Goal: Task Accomplishment & Management: Manage account settings

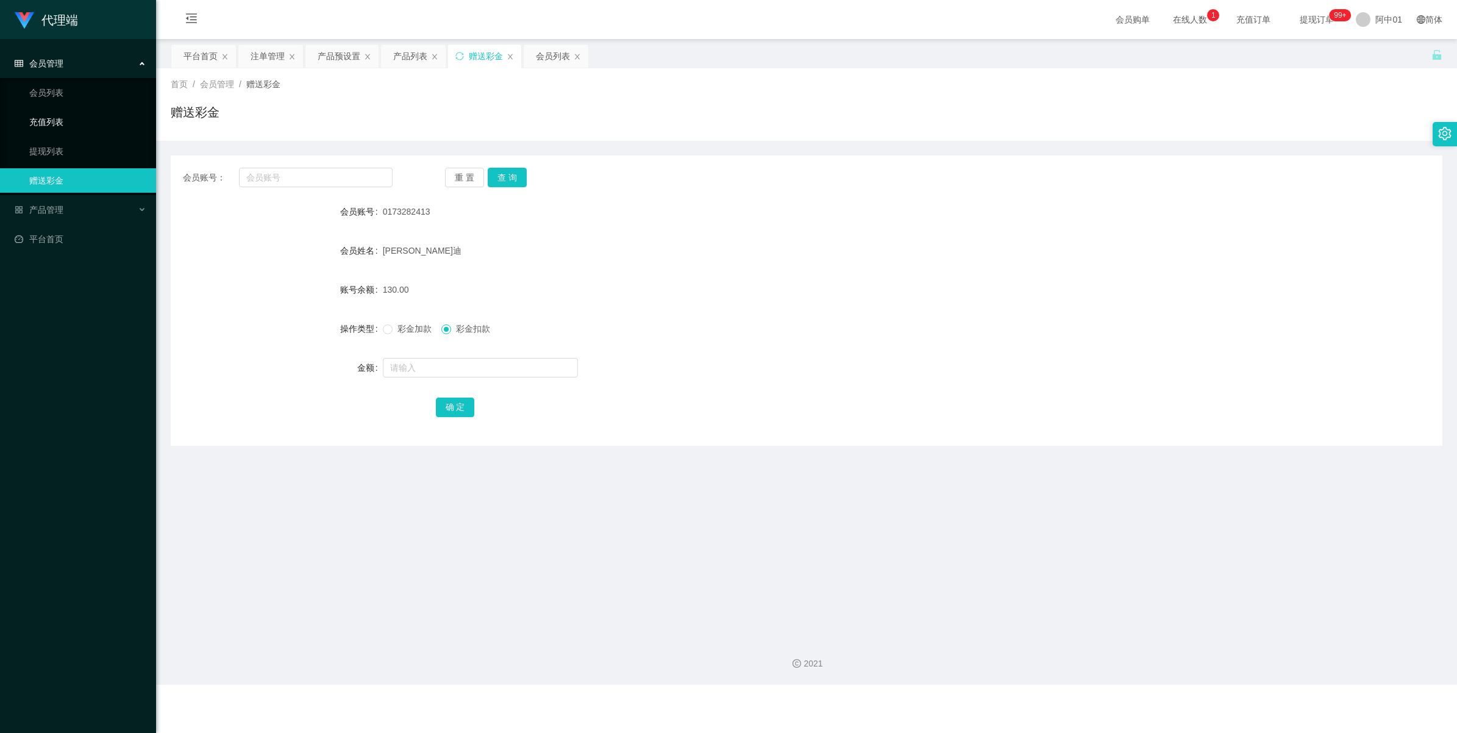
click at [54, 118] on link "充值列表" at bounding box center [87, 122] width 117 height 24
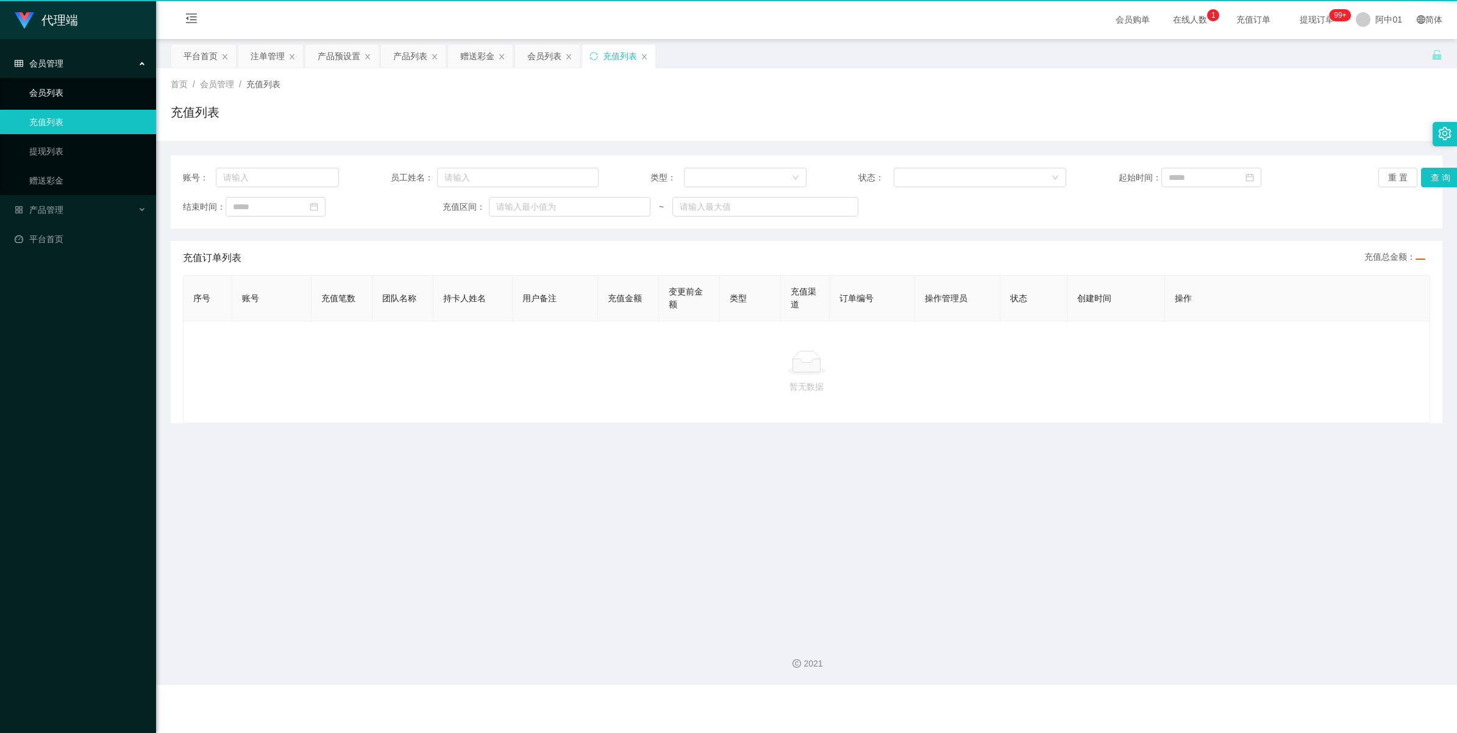
click at [53, 102] on link "会员列表" at bounding box center [87, 92] width 117 height 24
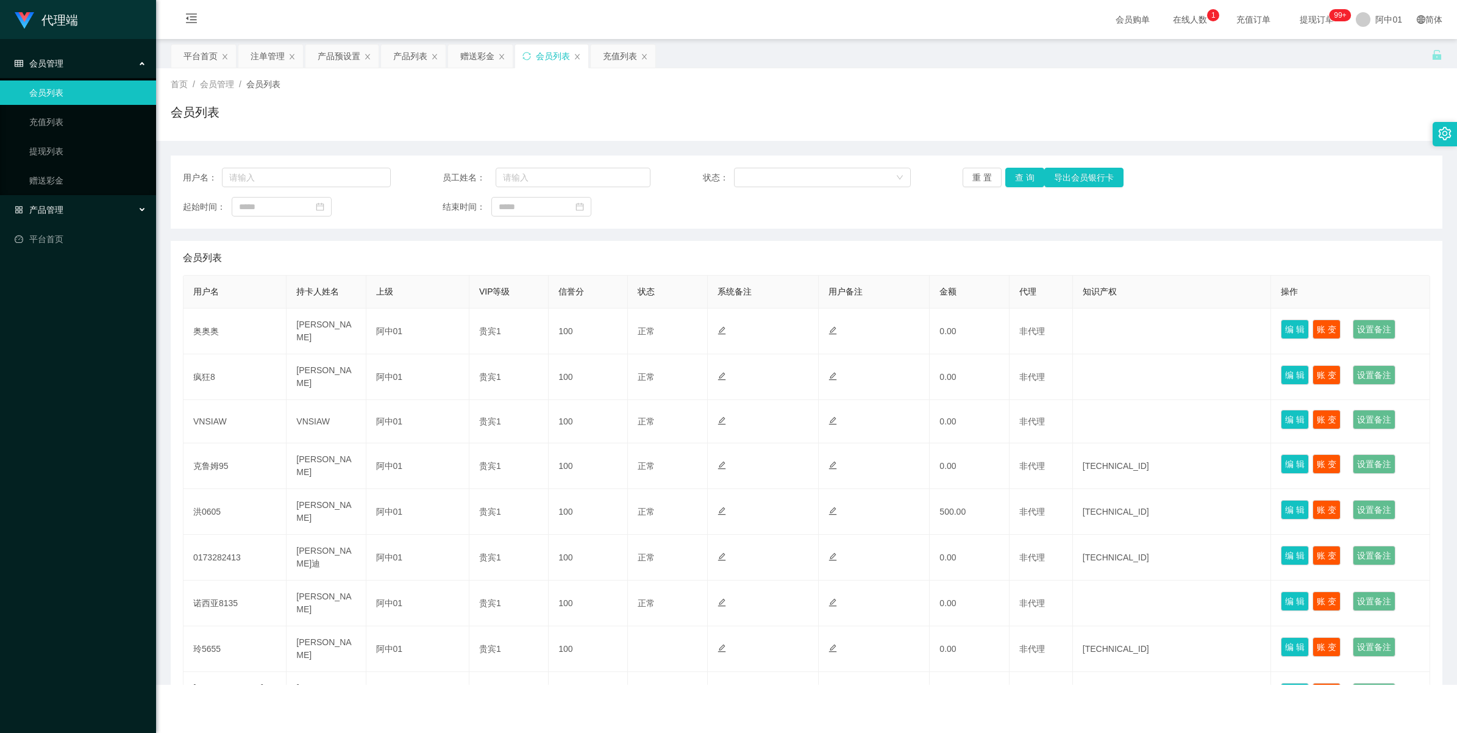
click at [46, 199] on div "产品管理" at bounding box center [78, 209] width 156 height 24
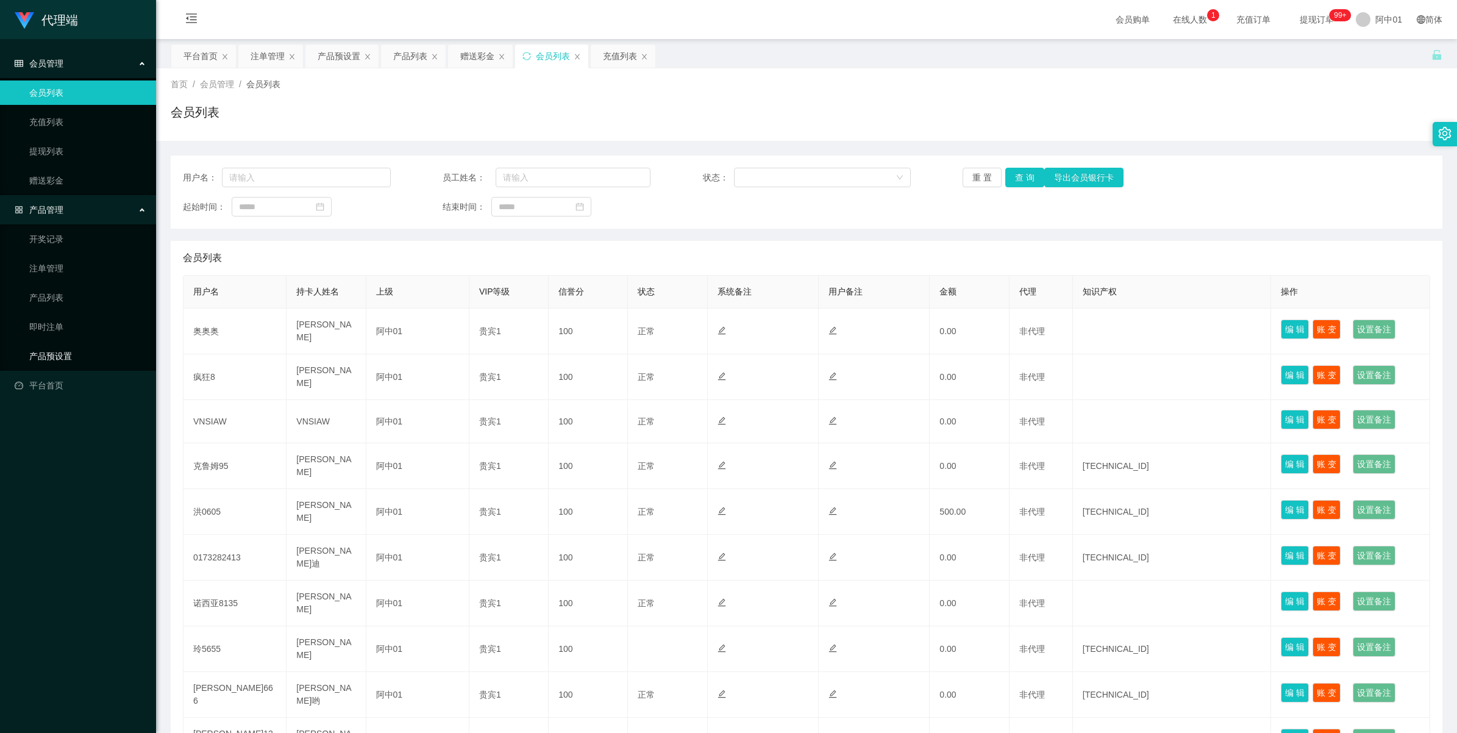
click at [52, 354] on link "产品预设置" at bounding box center [87, 356] width 117 height 24
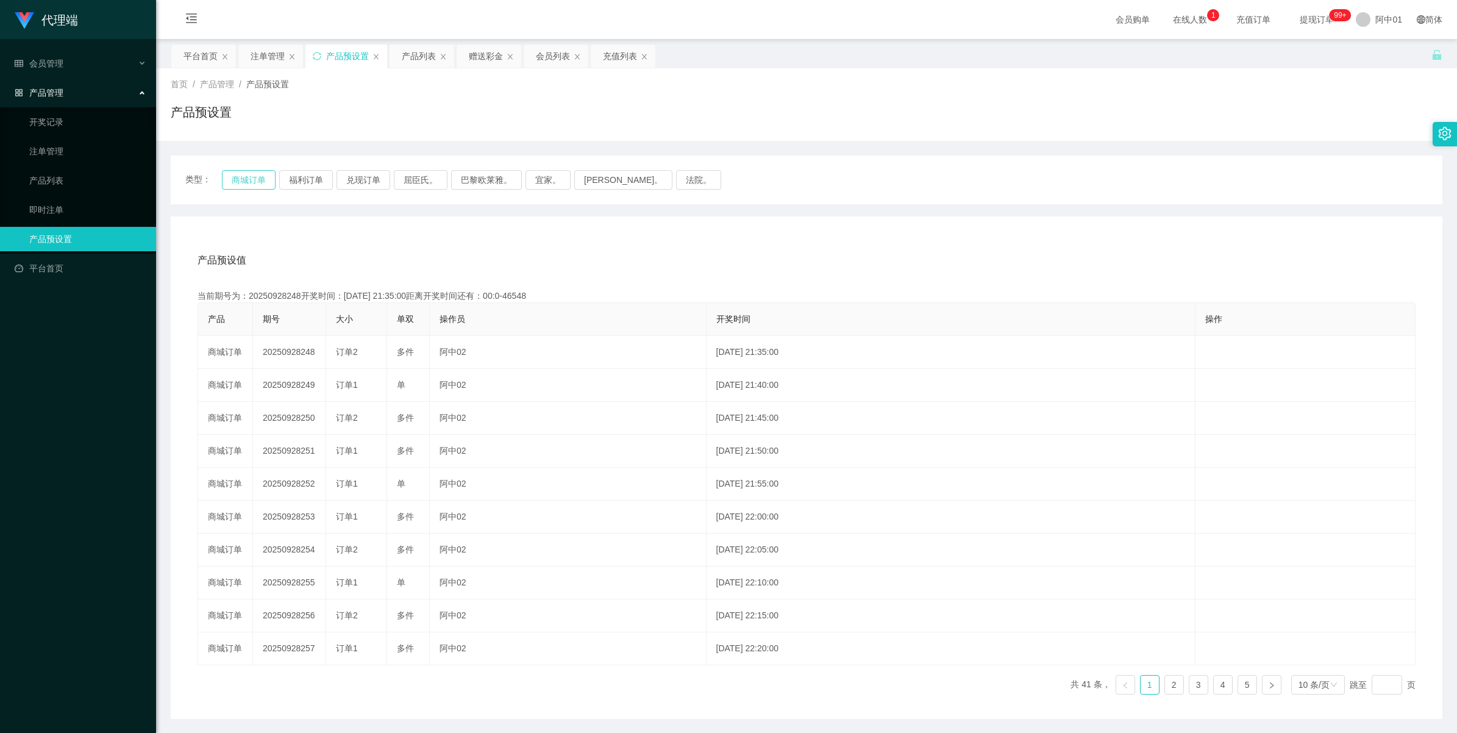
click at [240, 185] on button "商城订单" at bounding box center [249, 180] width 54 height 20
click at [643, 57] on icon "图标： 关闭" at bounding box center [644, 56] width 7 height 7
click at [577, 59] on icon "图标： 关闭" at bounding box center [577, 56] width 7 height 7
click at [492, 52] on div "赠送彩金" at bounding box center [486, 55] width 34 height 23
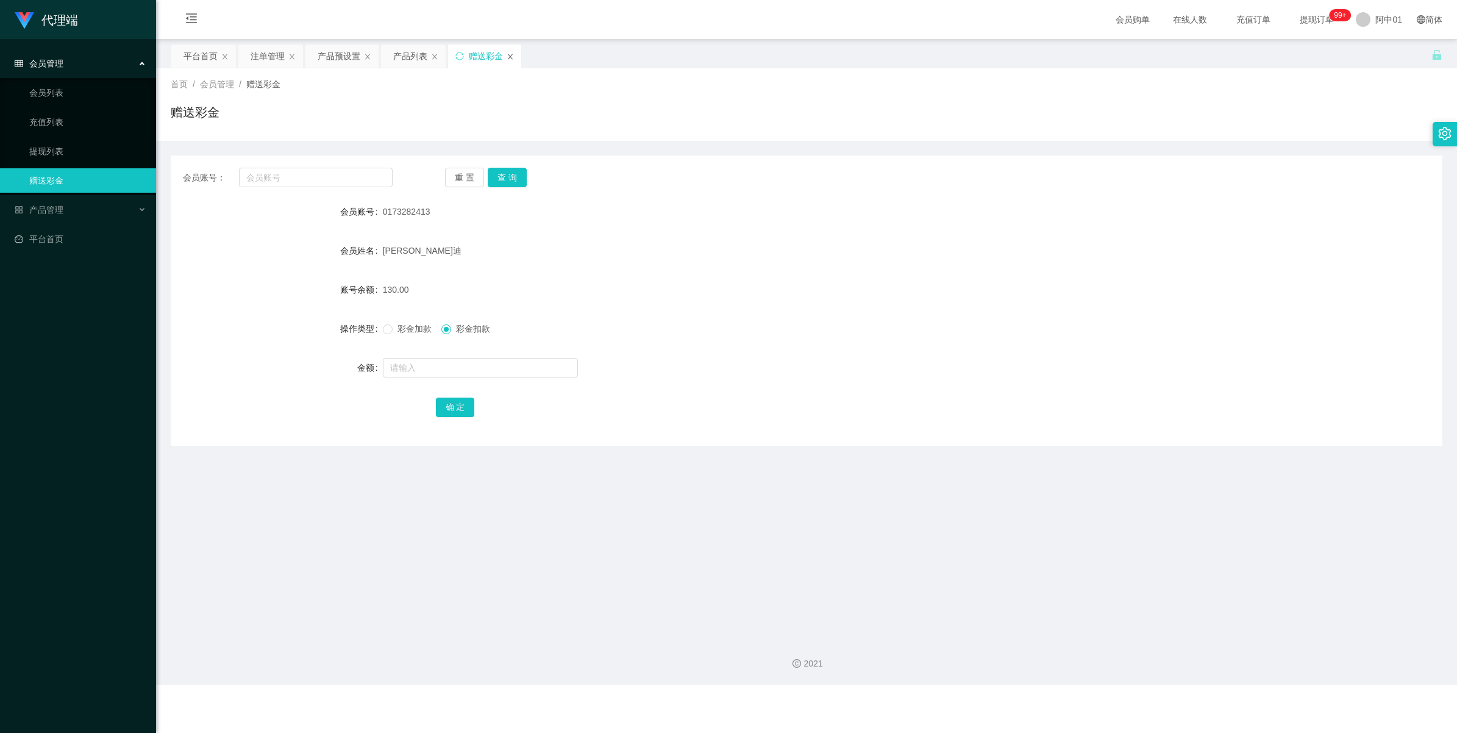
click at [509, 55] on icon "图标： 关闭" at bounding box center [509, 56] width 7 height 7
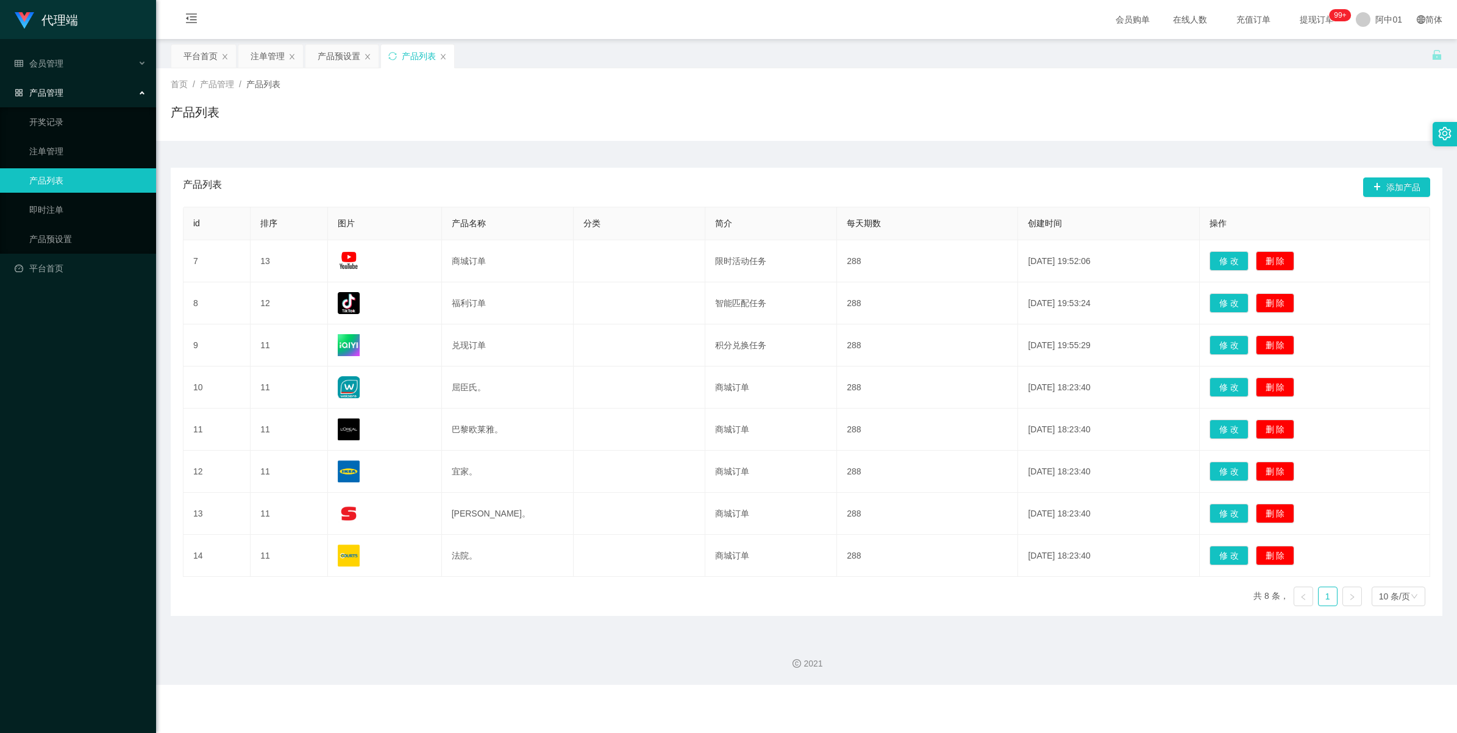
click at [449, 58] on div "产品列表" at bounding box center [417, 55] width 73 height 23
click at [445, 57] on icon "图标： 关闭" at bounding box center [443, 56] width 5 height 5
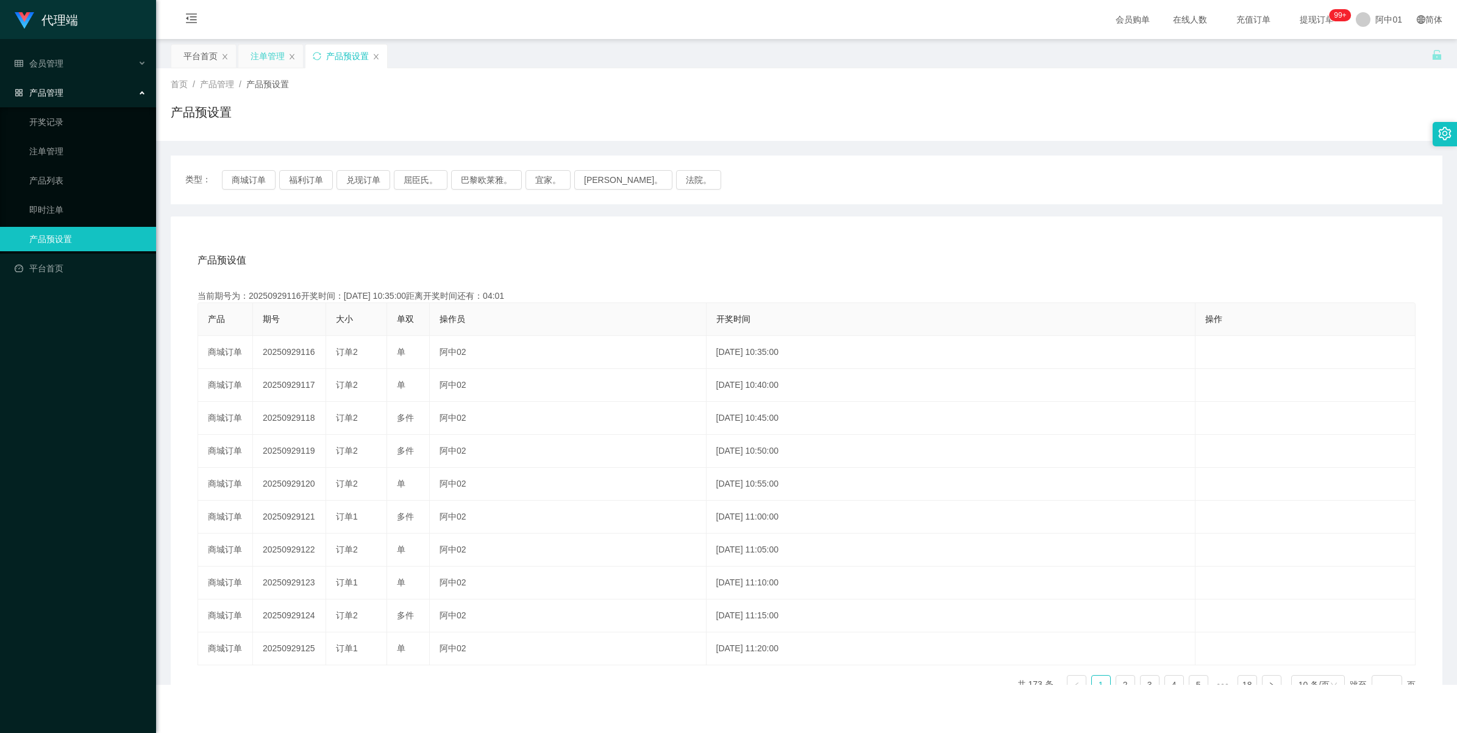
click at [260, 59] on div "注单管理" at bounding box center [268, 55] width 34 height 23
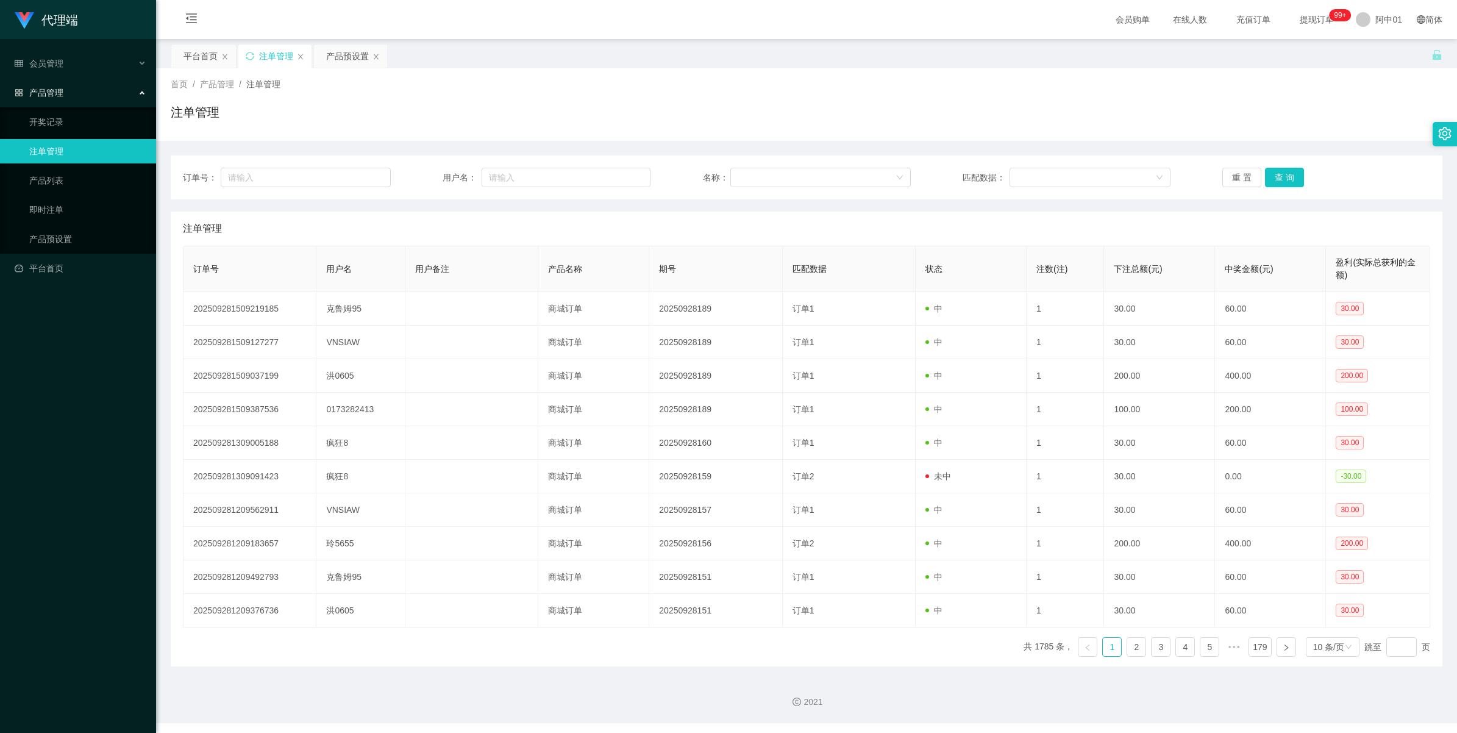
click at [1267, 166] on div "订单号： 用户名： 名称： 匹配数据： 重 置 查 询" at bounding box center [806, 177] width 1271 height 44
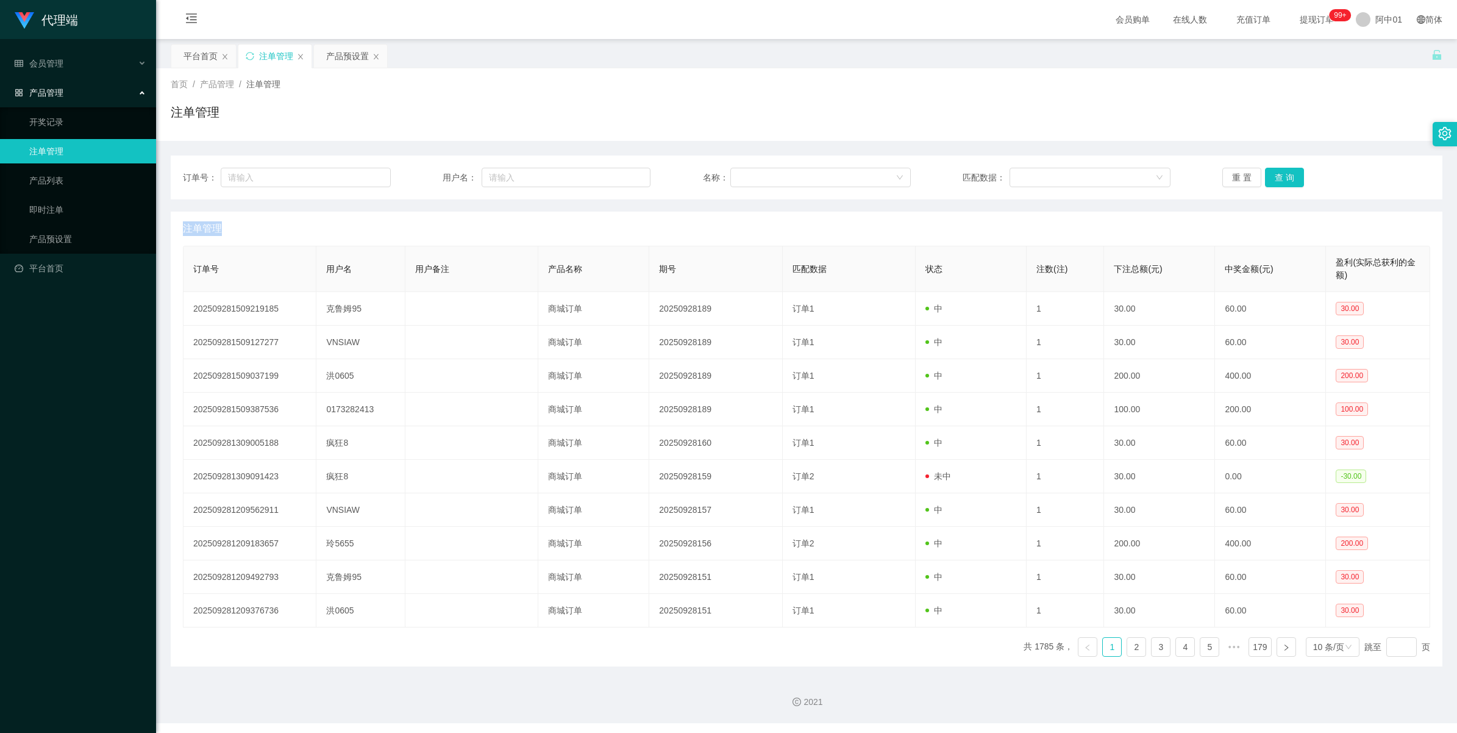
click at [1267, 166] on div "订单号： 用户名： 名称： 匹配数据： 重 置 查 询" at bounding box center [806, 177] width 1271 height 44
click at [335, 62] on div "产品预设置" at bounding box center [347, 55] width 43 height 23
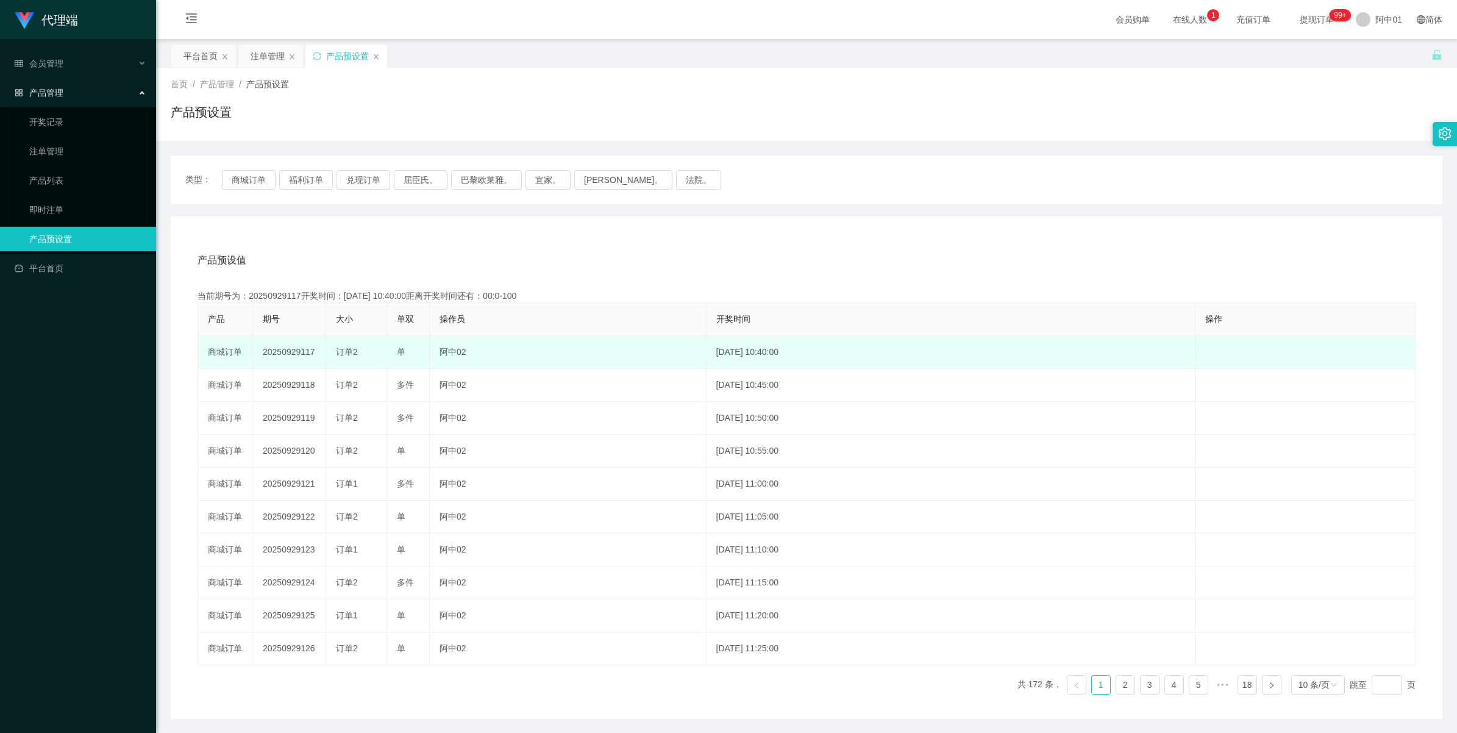
click at [281, 354] on td "20250929117" at bounding box center [289, 352] width 73 height 33
copy td "20250929117"
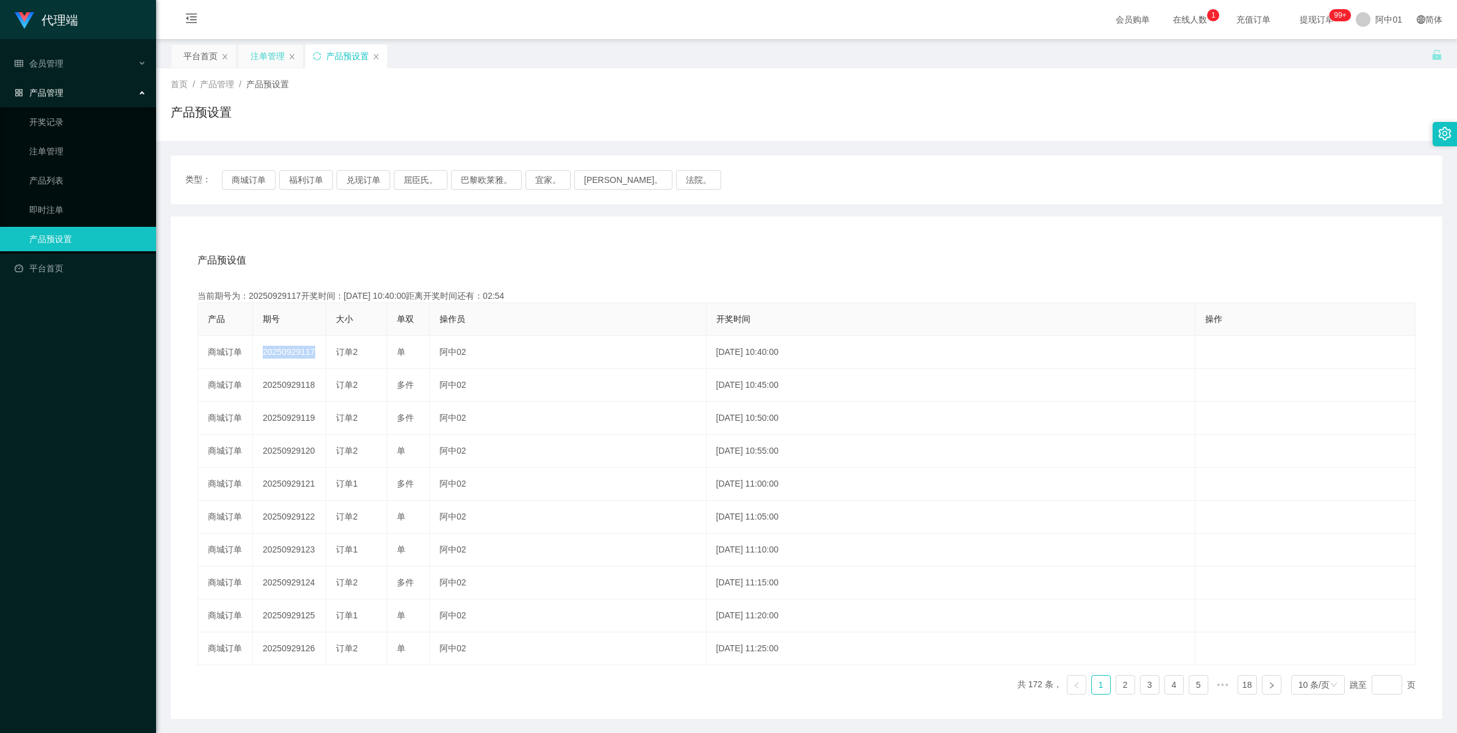
click at [272, 52] on div "注单管理" at bounding box center [268, 55] width 34 height 23
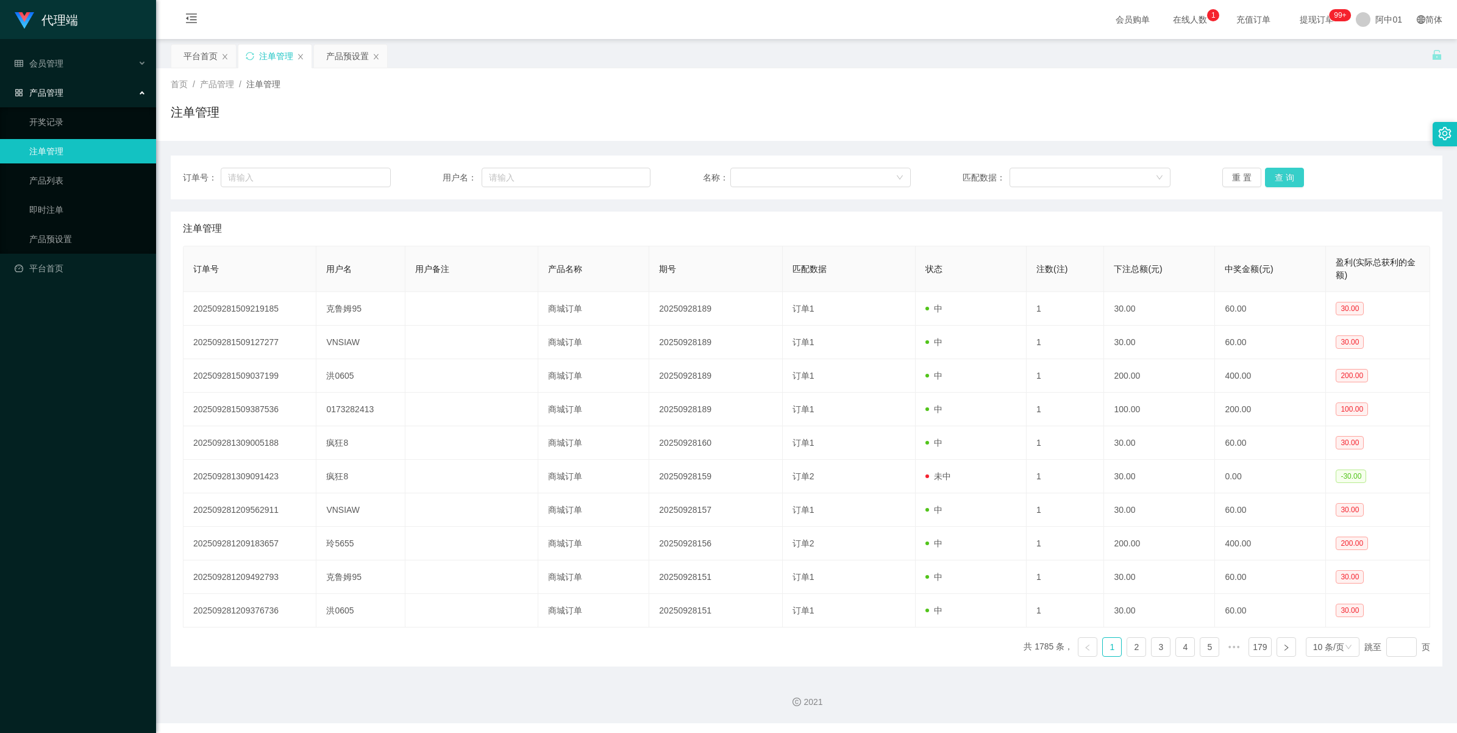
click at [1271, 178] on button "查 询" at bounding box center [1284, 178] width 39 height 20
click at [1271, 178] on div "重 置 查 询" at bounding box center [1326, 178] width 208 height 20
click at [1271, 178] on button "查 询" at bounding box center [1284, 178] width 39 height 20
click at [1271, 178] on div "重 置 查 询" at bounding box center [1326, 178] width 208 height 20
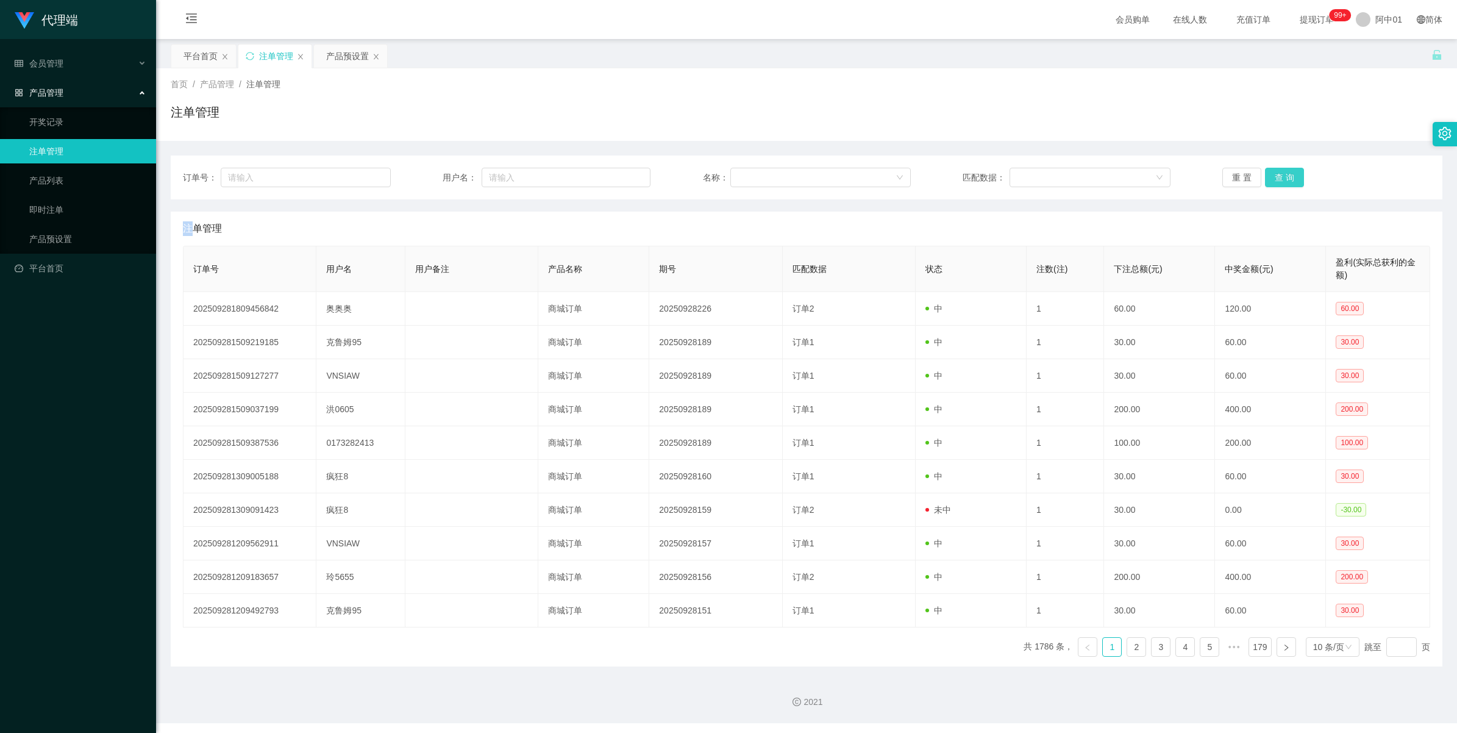
click at [1271, 178] on button "查 询" at bounding box center [1284, 178] width 39 height 20
click at [1271, 178] on div "重 置 查 询" at bounding box center [1326, 178] width 208 height 20
click at [1271, 178] on button "查 询" at bounding box center [1284, 178] width 39 height 20
click at [1271, 178] on div "重 置 查 询" at bounding box center [1326, 178] width 208 height 20
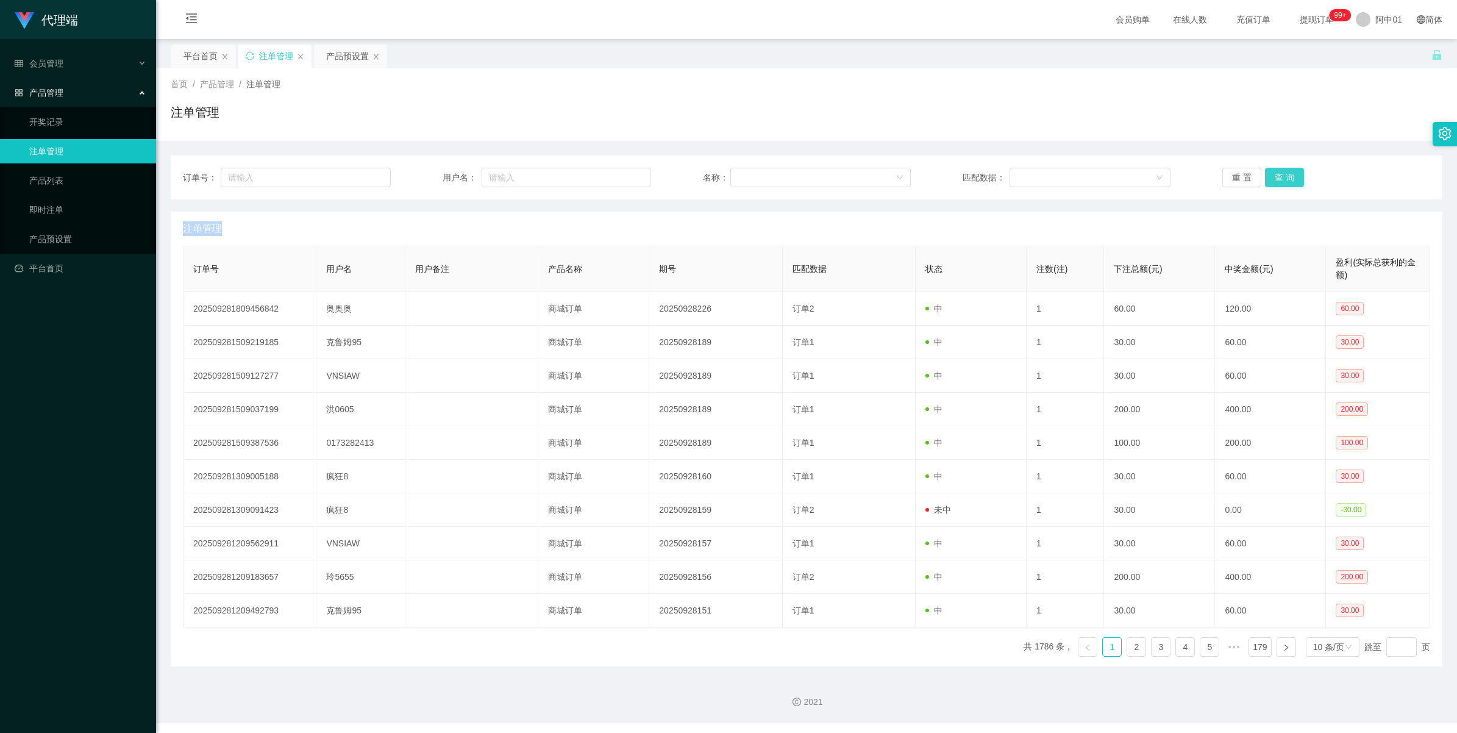
click at [1271, 178] on button "查 询" at bounding box center [1284, 178] width 39 height 20
click at [1271, 178] on button "查 询" at bounding box center [1291, 178] width 52 height 20
click at [1271, 178] on div "重 置 查 询" at bounding box center [1326, 178] width 208 height 20
click at [1273, 177] on button "查 询" at bounding box center [1284, 178] width 39 height 20
click at [1273, 177] on div "重 置 查 询" at bounding box center [1326, 178] width 208 height 20
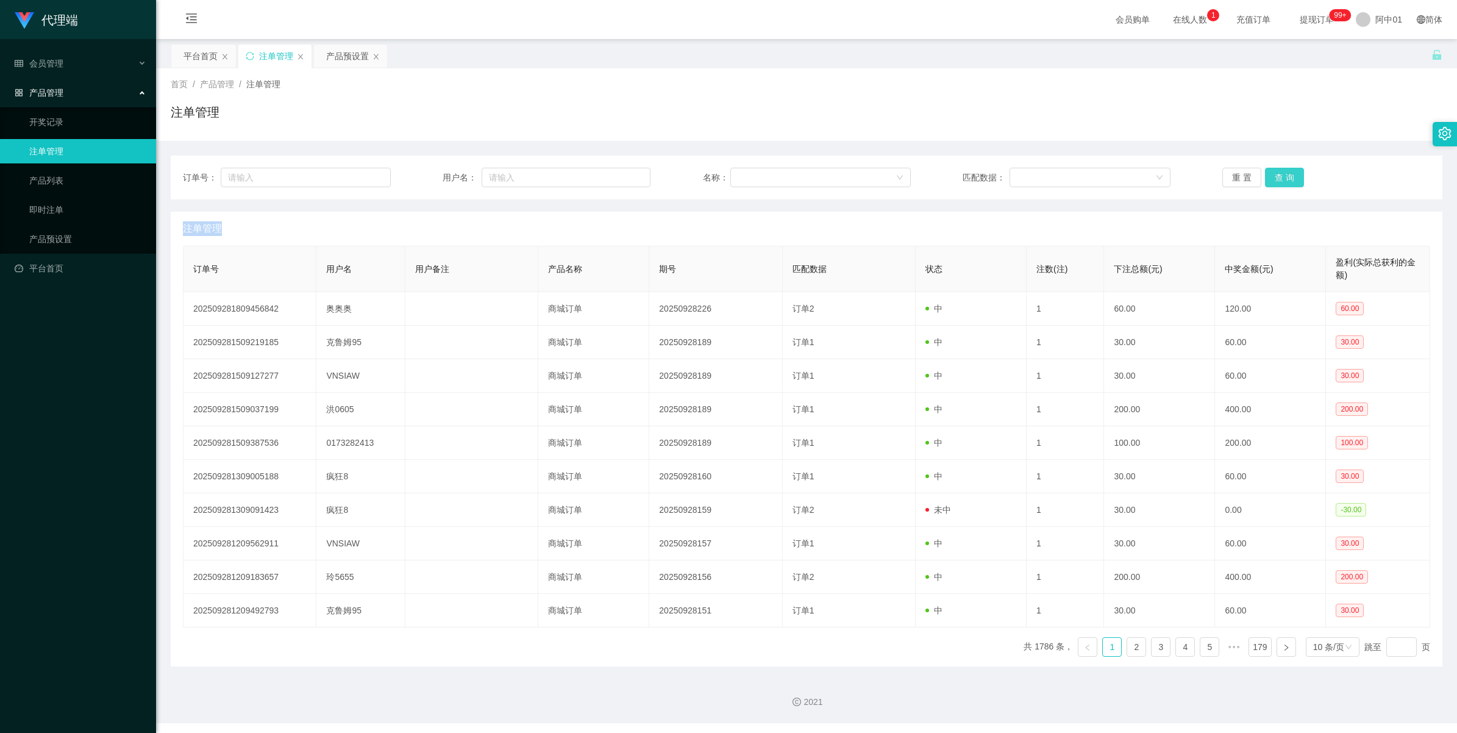
click at [1273, 177] on button "查 询" at bounding box center [1284, 178] width 39 height 20
click at [1273, 177] on div "重 置 查 询" at bounding box center [1326, 178] width 208 height 20
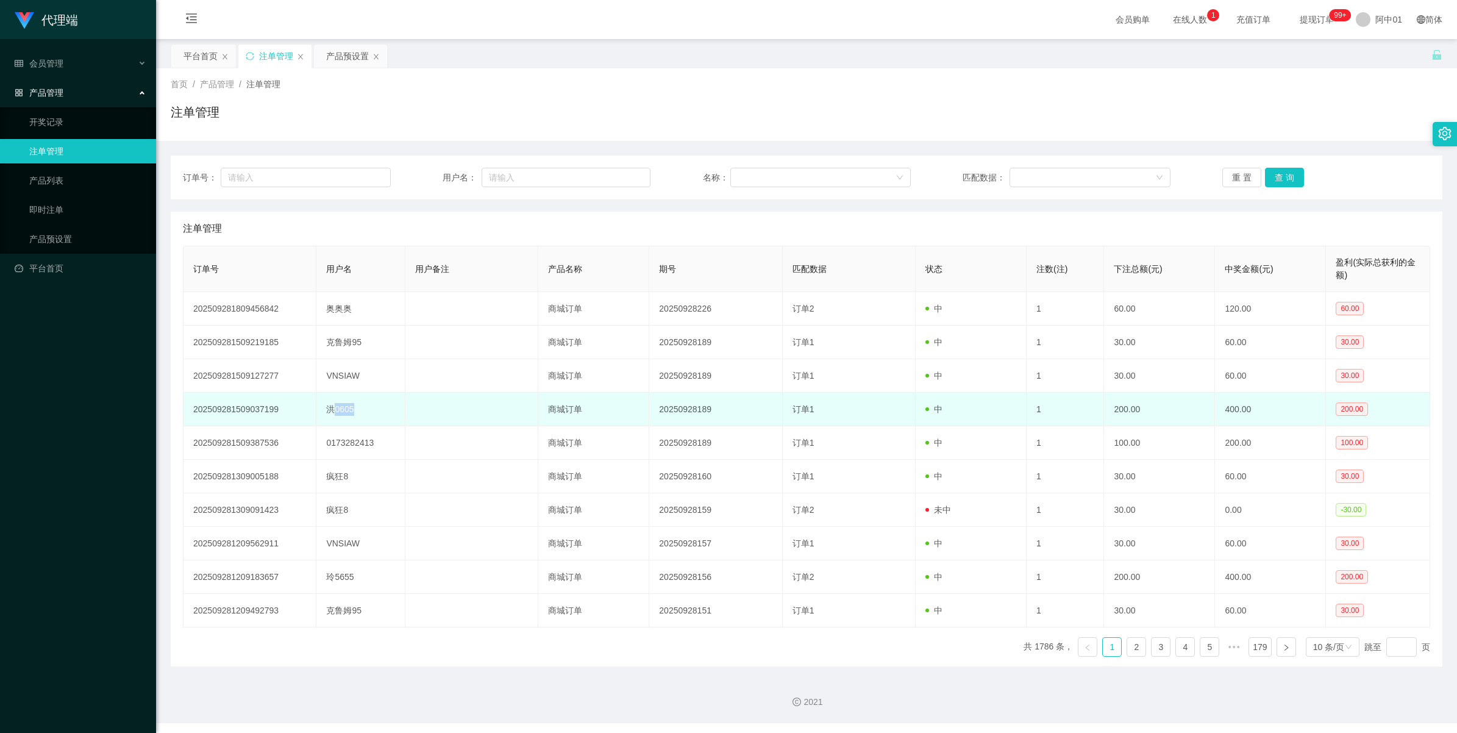
drag, startPoint x: 335, startPoint y: 410, endPoint x: 369, endPoint y: 406, distance: 33.8
click at [369, 406] on td "洪0605" at bounding box center [360, 410] width 89 height 34
copy td "0605"
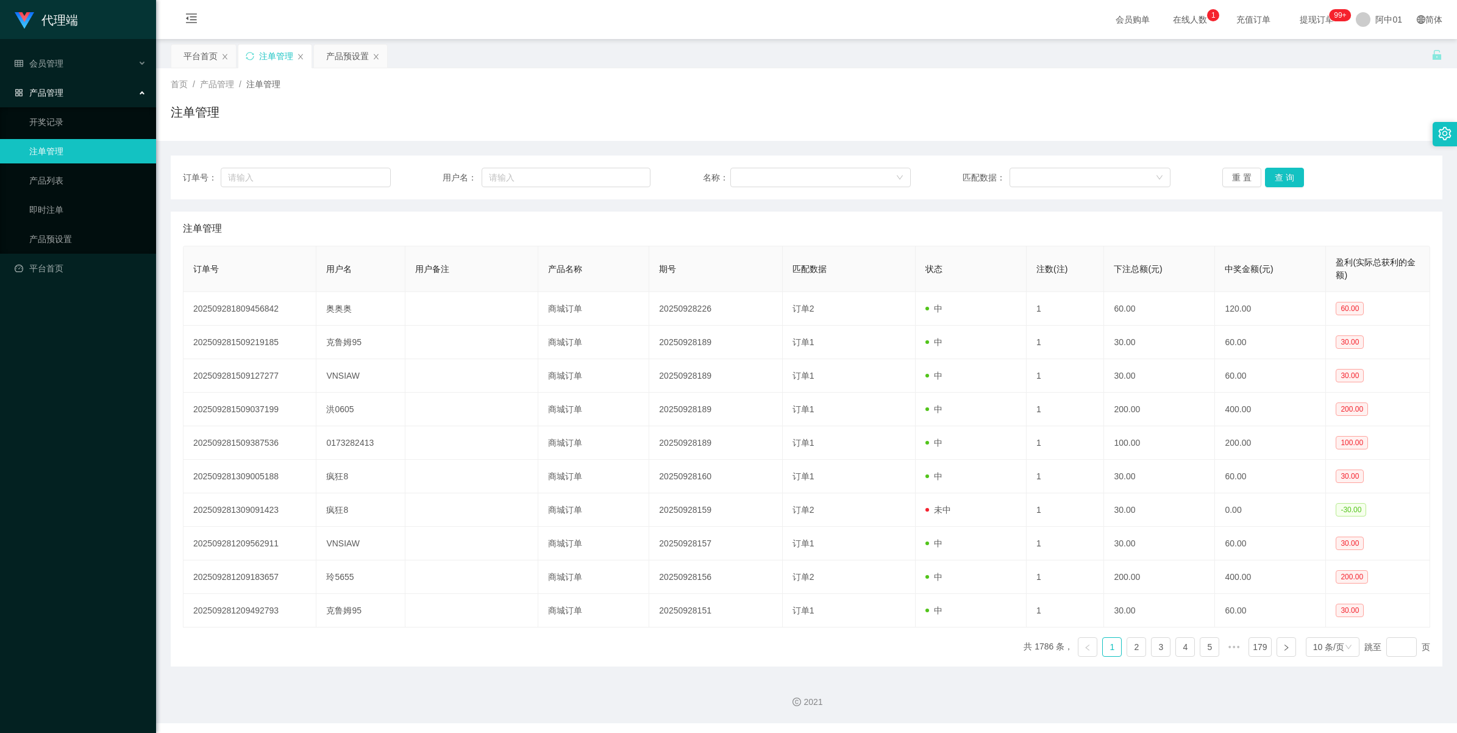
click at [61, 93] on font "产品管理" at bounding box center [46, 93] width 34 height 10
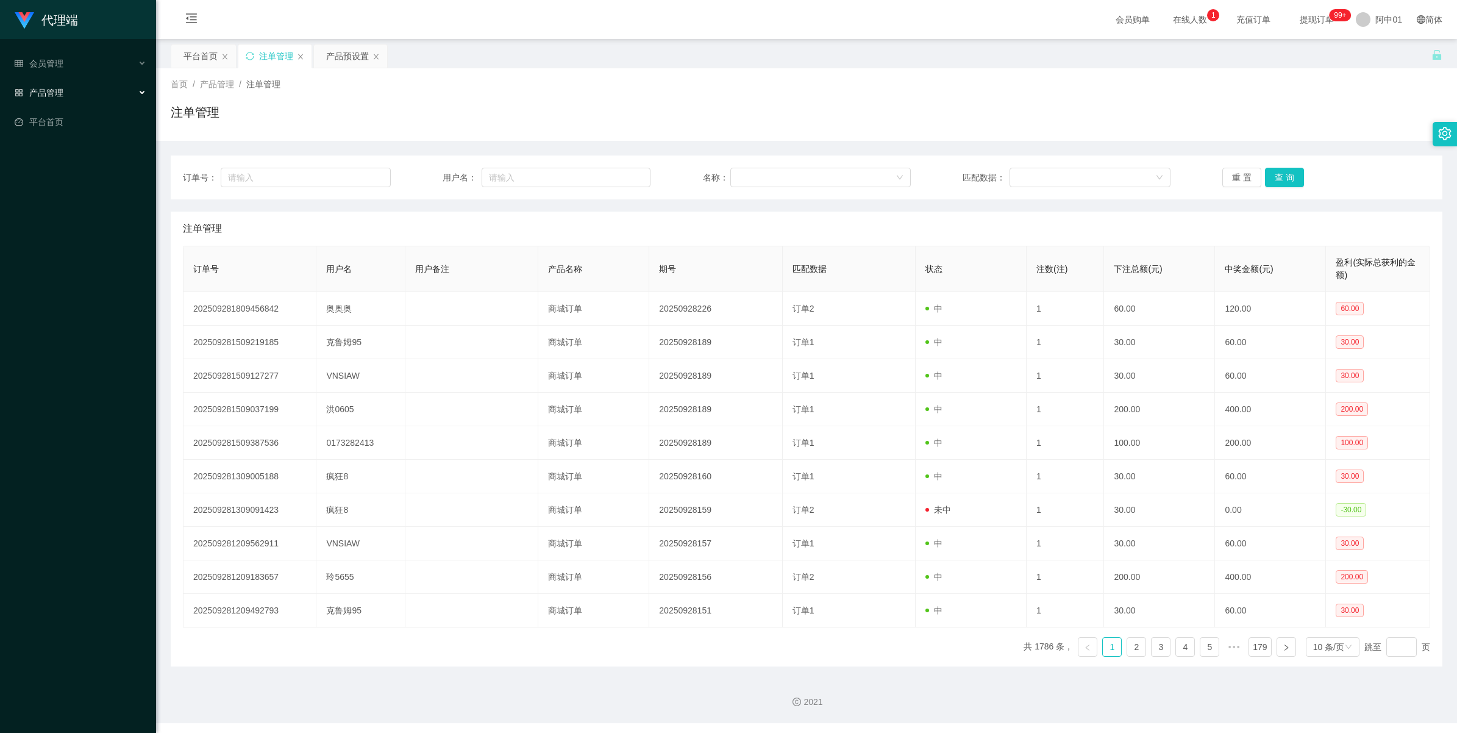
click at [61, 93] on font "产品管理" at bounding box center [46, 93] width 34 height 10
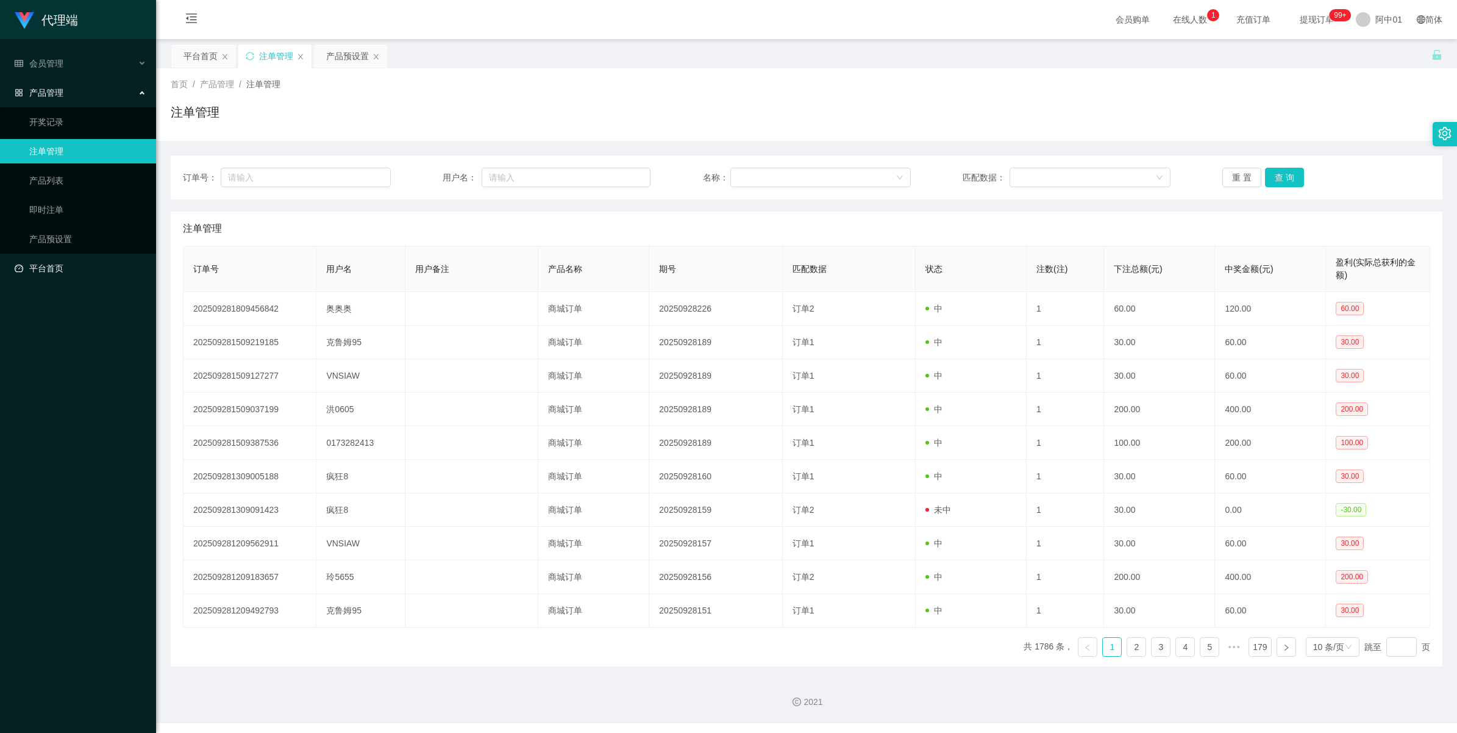
click at [47, 267] on link "平台首页" at bounding box center [81, 268] width 132 height 24
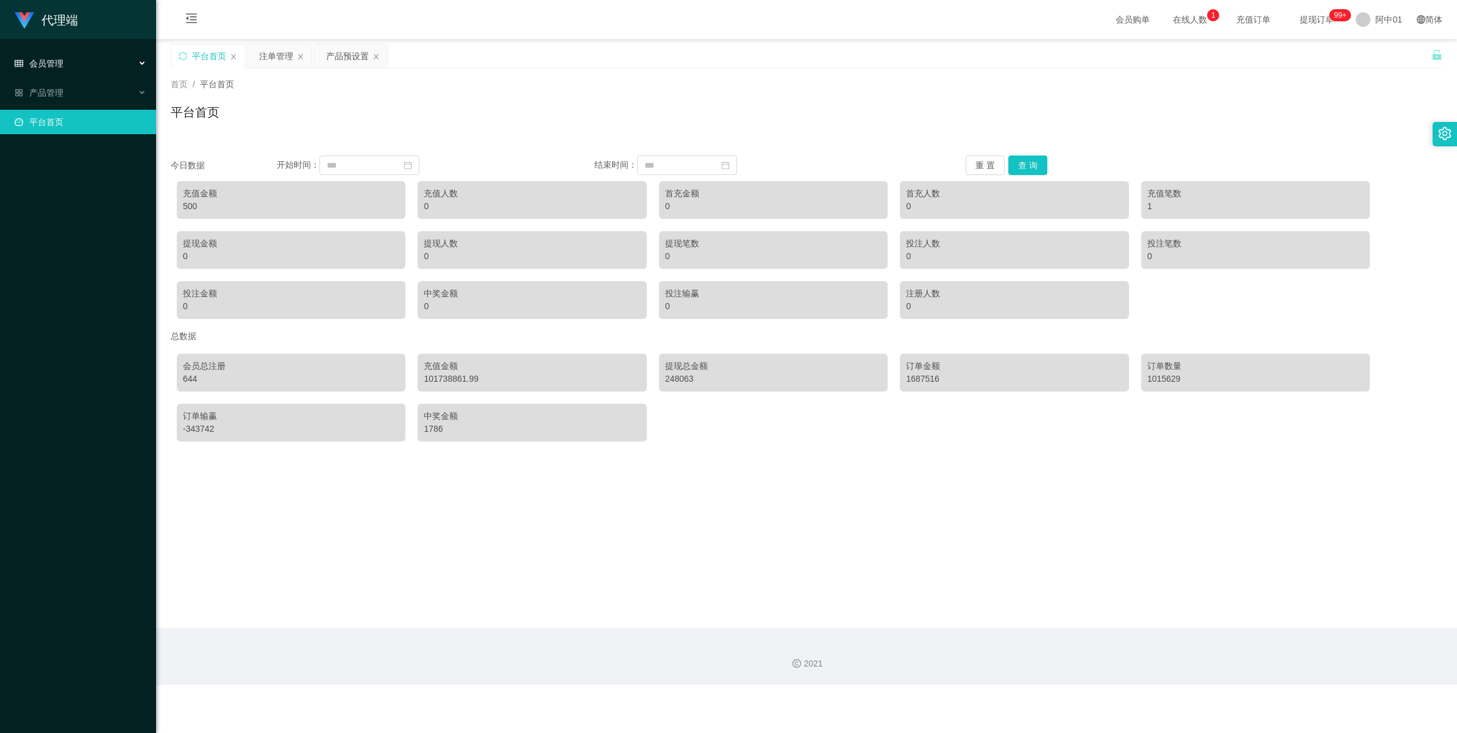
click at [44, 70] on div "会员管理" at bounding box center [78, 63] width 156 height 24
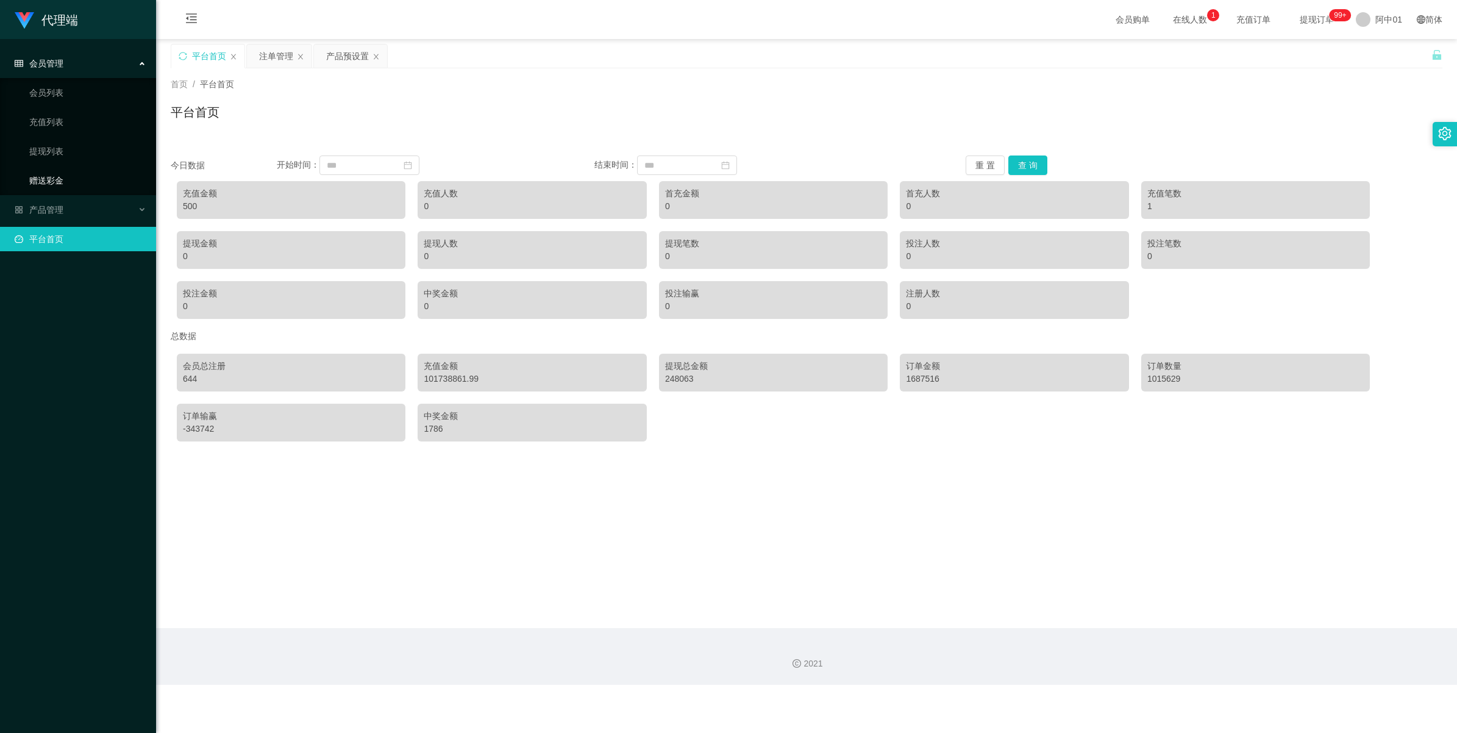
click at [52, 178] on link "赠送彩金" at bounding box center [87, 180] width 117 height 24
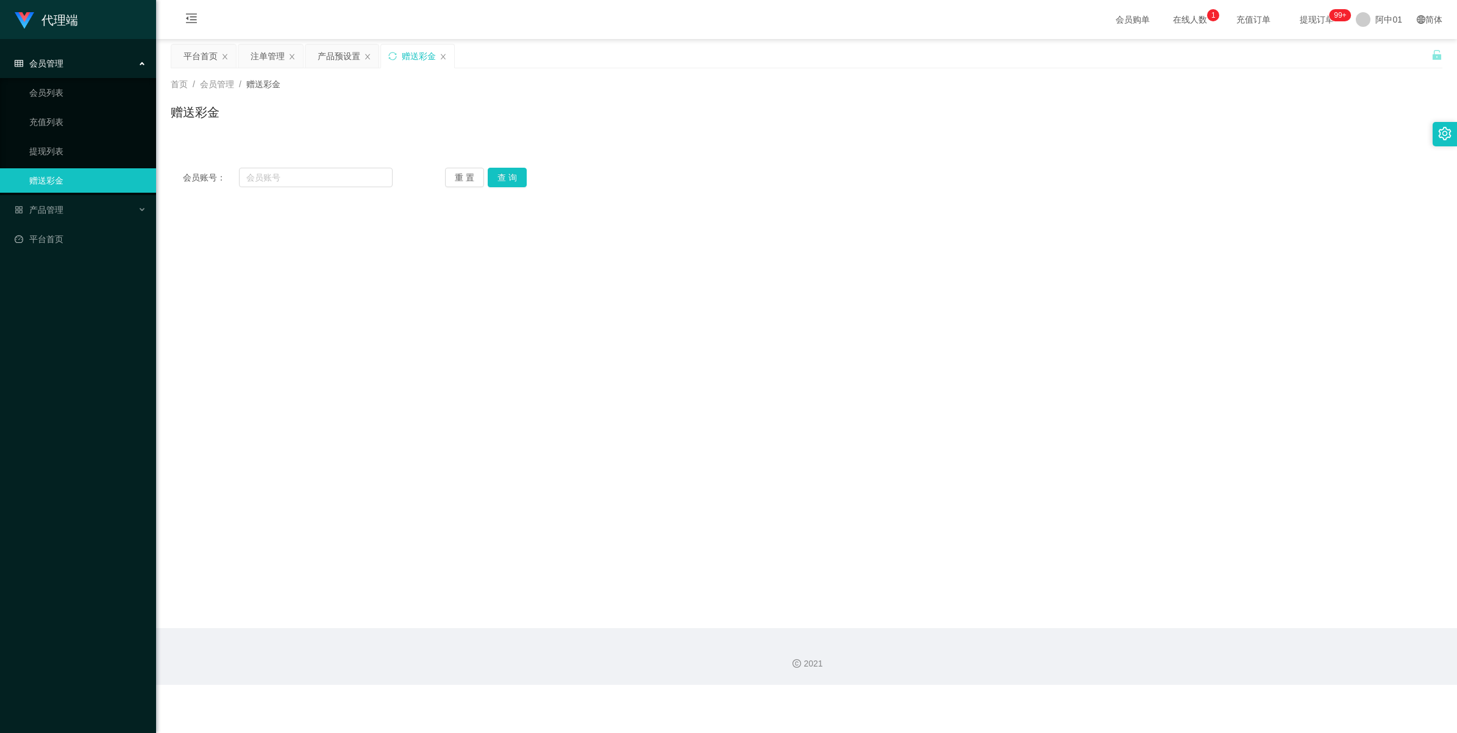
click at [305, 165] on div "会员账号： 重 置 查 询 会员账号 会员姓名 账号余额 操作类型 彩金加款 彩金扣款 金额 确 定" at bounding box center [806, 177] width 1271 height 44
paste input "0605"
click at [304, 174] on input "text" at bounding box center [316, 178] width 154 height 20
type input "0605"
click at [492, 179] on button "查 询" at bounding box center [507, 178] width 39 height 20
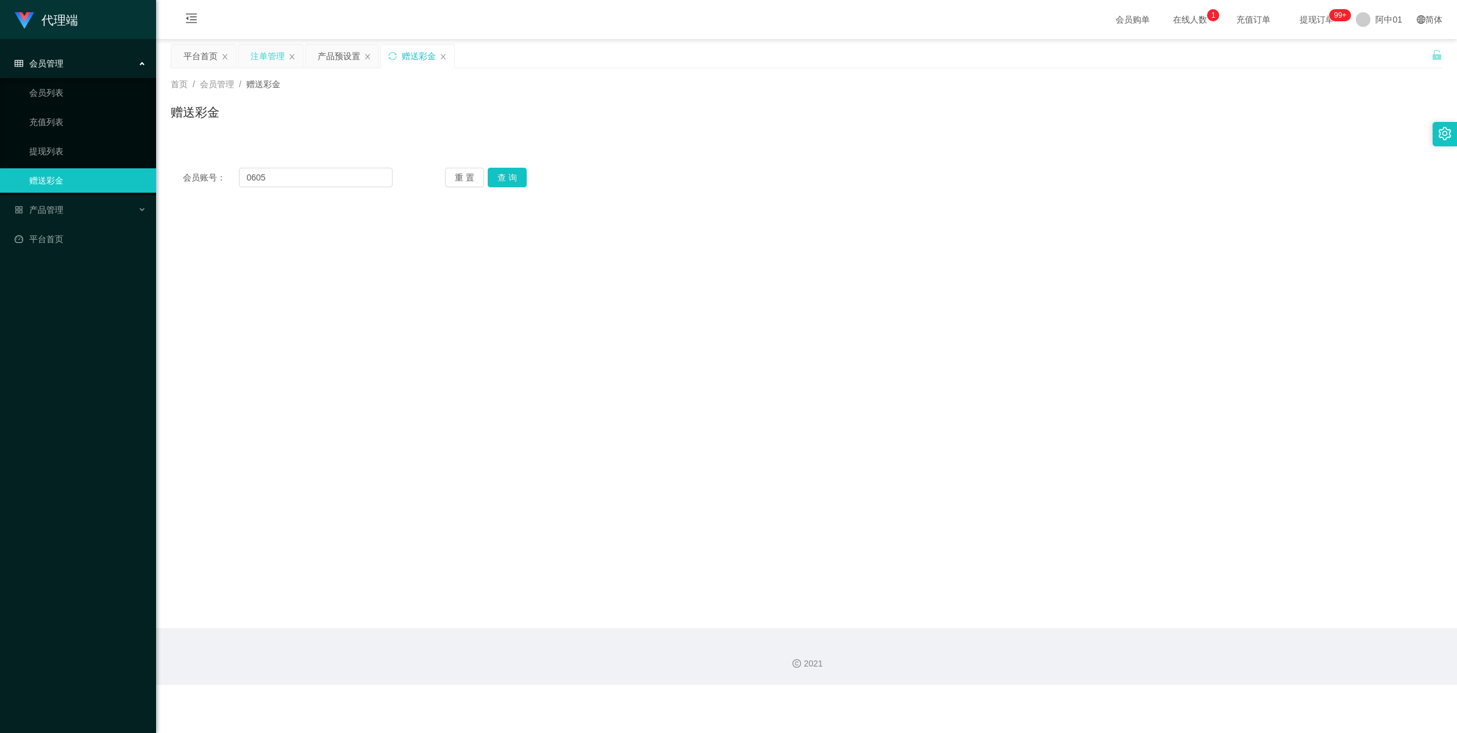
click at [265, 53] on div "注单管理" at bounding box center [268, 55] width 34 height 23
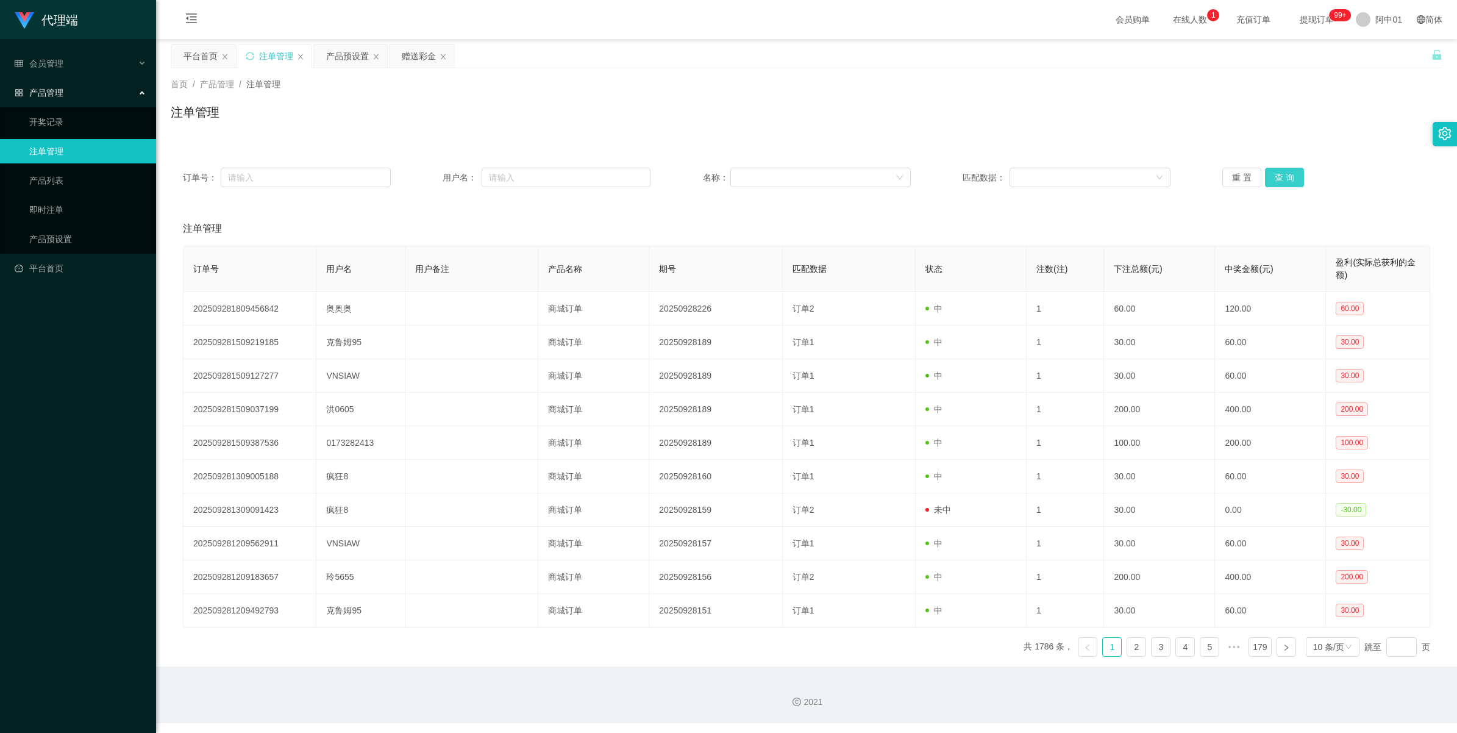
click at [1288, 169] on button "查 询" at bounding box center [1284, 178] width 39 height 20
click at [1288, 169] on div "重 置 查 询" at bounding box center [1326, 178] width 208 height 20
click at [1288, 169] on button "查 询" at bounding box center [1284, 178] width 39 height 20
click at [1288, 169] on div "重 置 查 询" at bounding box center [1326, 178] width 208 height 20
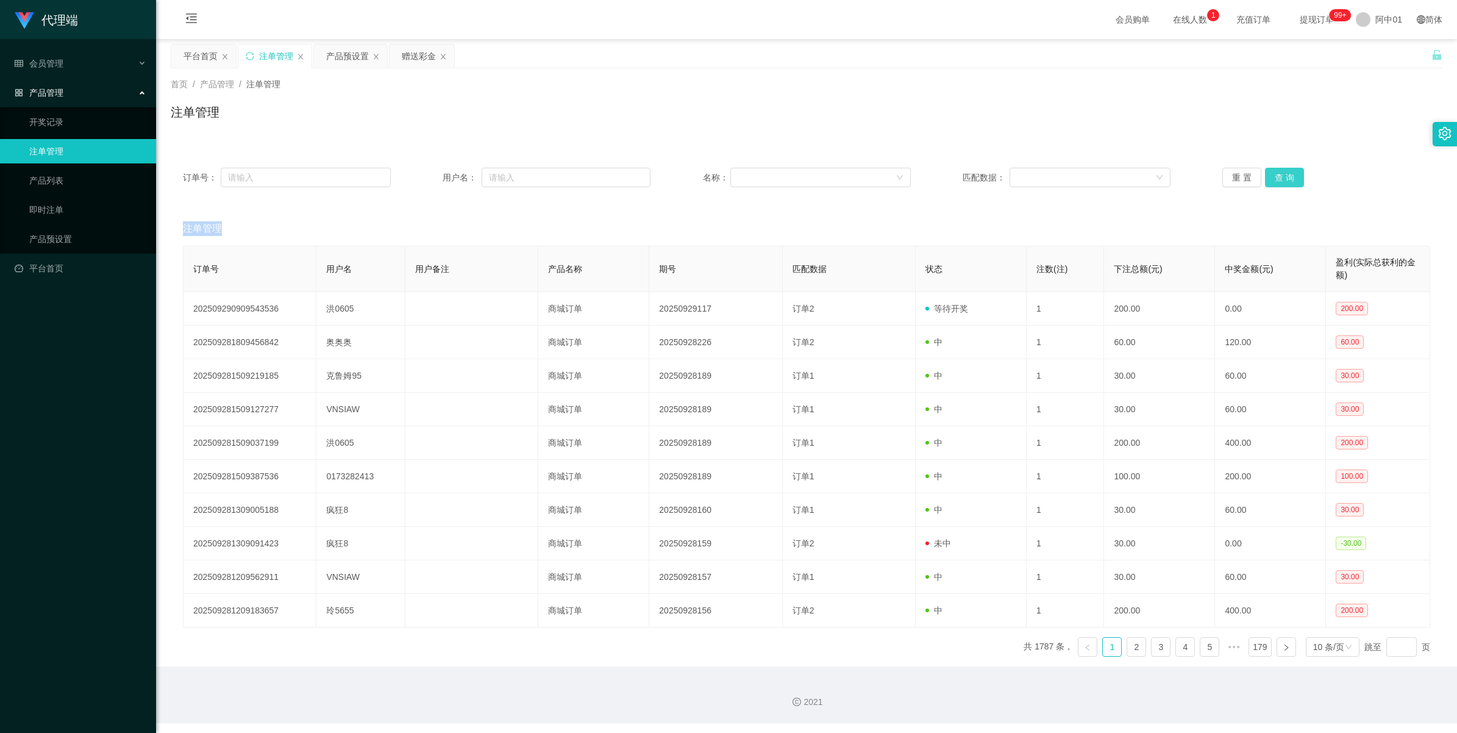
click at [1288, 169] on button "查 询" at bounding box center [1284, 178] width 39 height 20
click at [1283, 174] on button "查 询" at bounding box center [1284, 178] width 39 height 20
click at [1283, 174] on div "重 置 查 询" at bounding box center [1326, 178] width 208 height 20
click at [34, 63] on font "会员管理" at bounding box center [46, 64] width 34 height 10
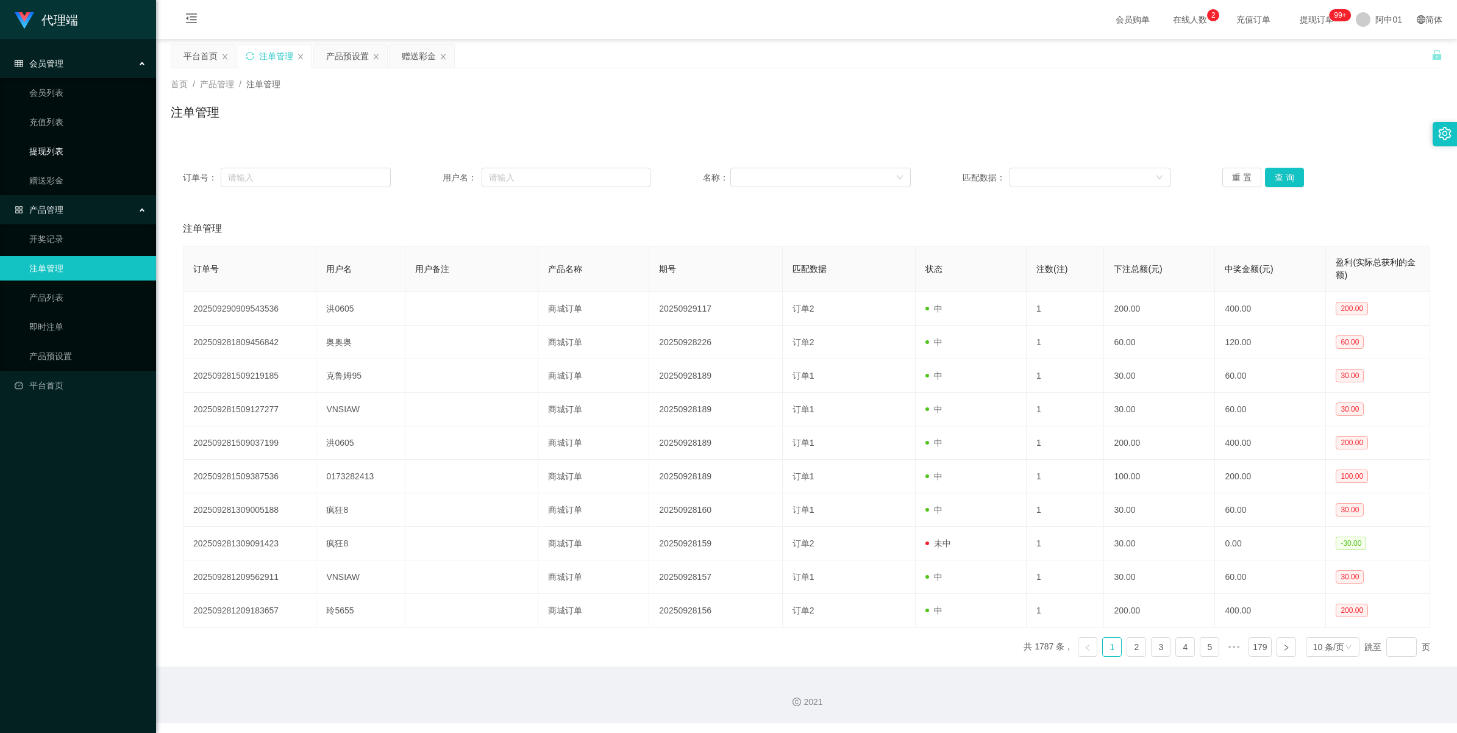
click at [46, 153] on link "提现列表" at bounding box center [87, 151] width 117 height 24
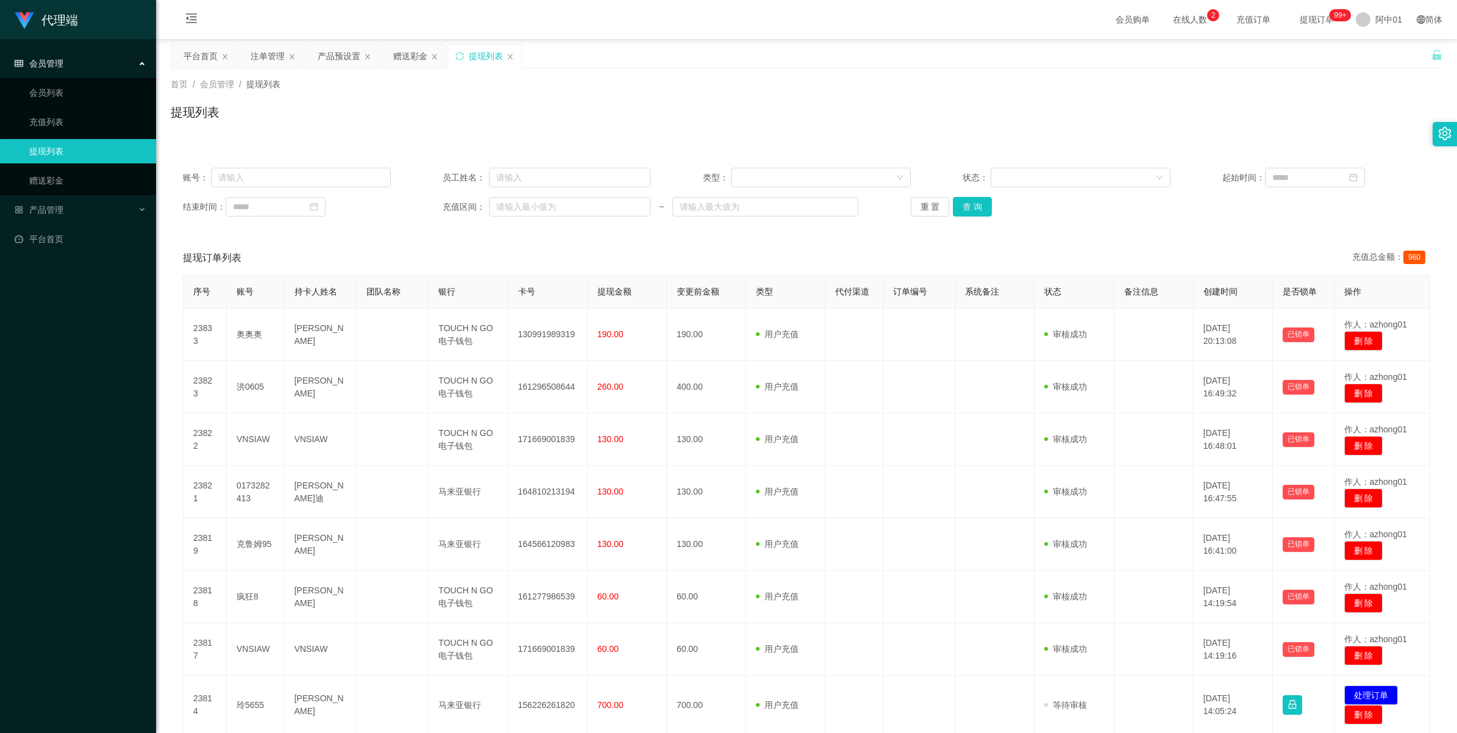
click at [970, 196] on div "账号： 员工姓名： 类型： 状态： 起始时间： 结束时间： 充值区间： ~ 重 置 查 询" at bounding box center [806, 191] width 1271 height 73
click at [970, 199] on button "查 询" at bounding box center [972, 207] width 39 height 20
click at [970, 199] on div "重 置 查 询" at bounding box center [1015, 207] width 208 height 20
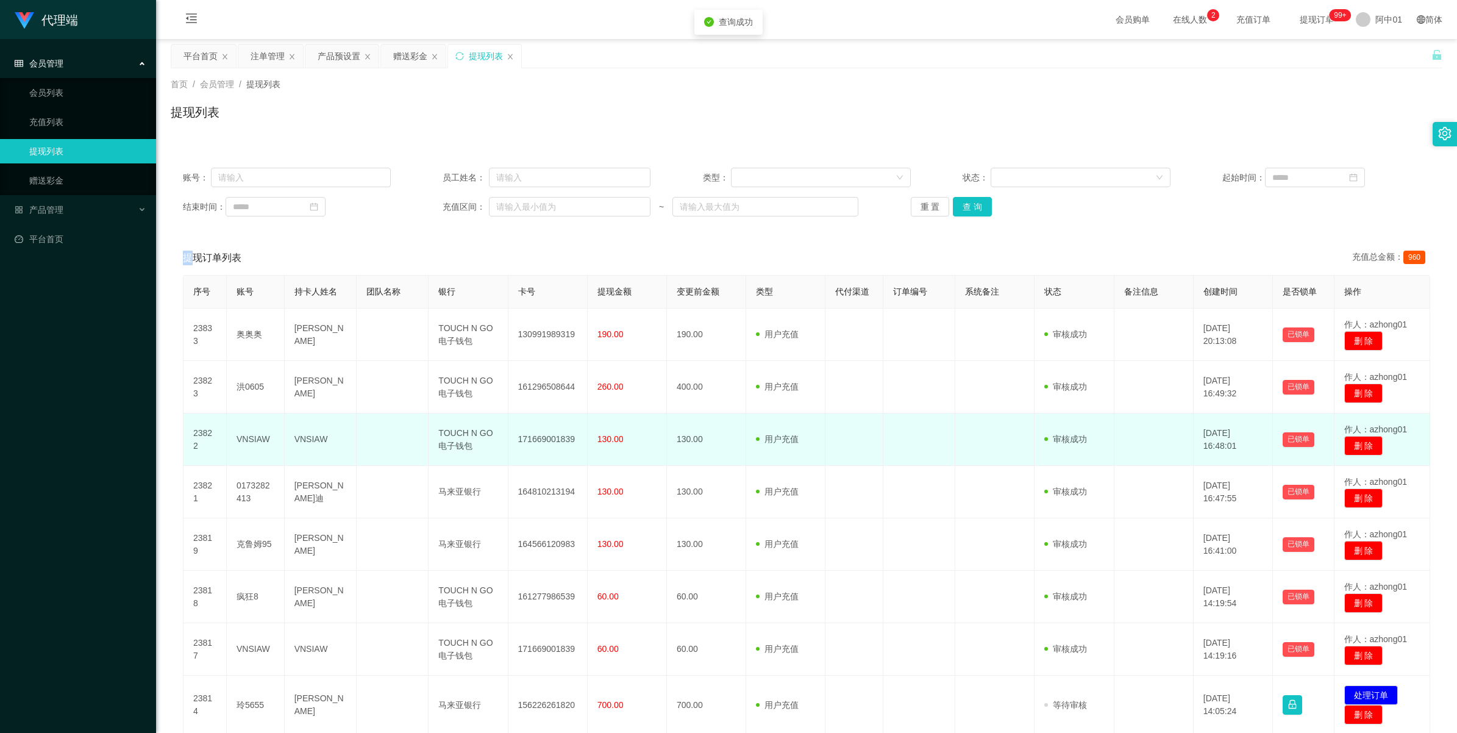
scroll to position [217, 0]
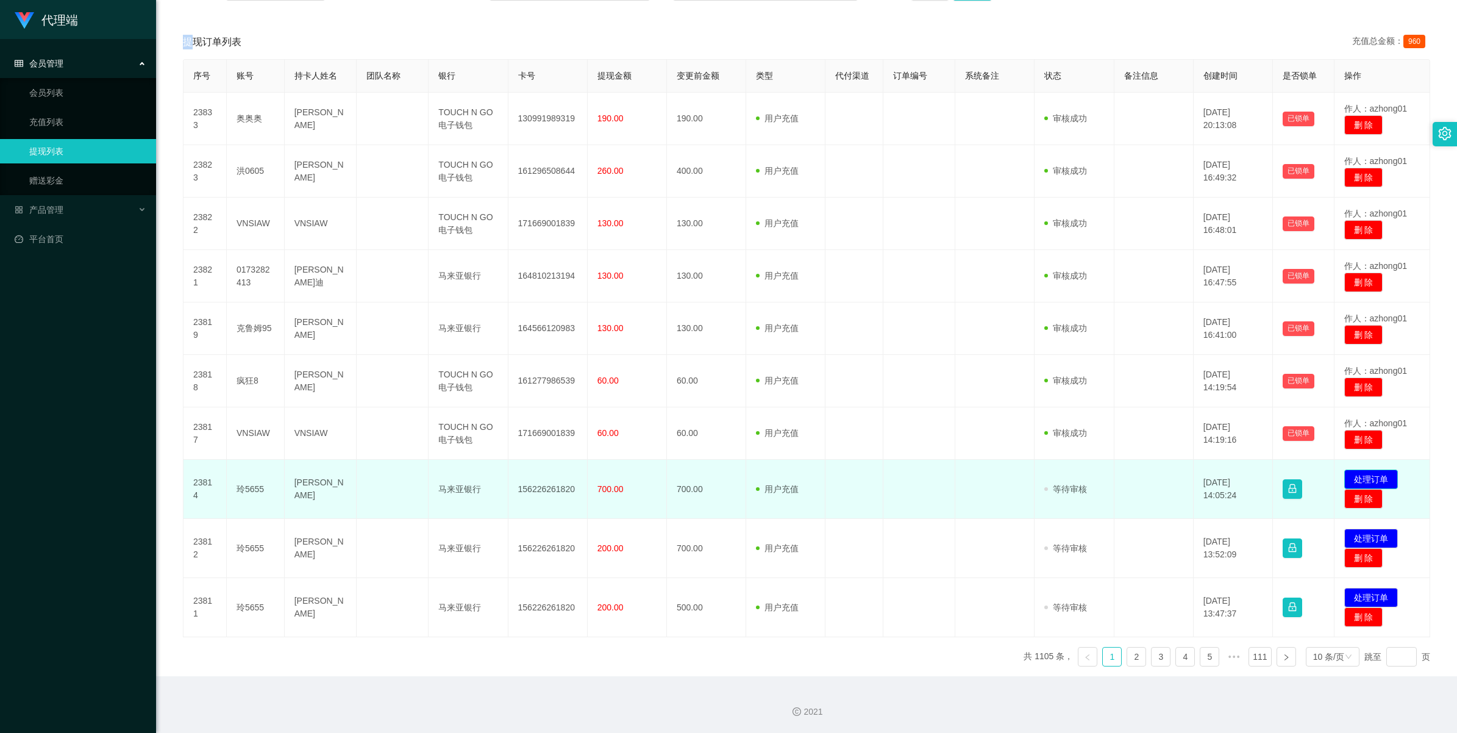
click at [1350, 479] on button "处理订单" at bounding box center [1371, 479] width 54 height 20
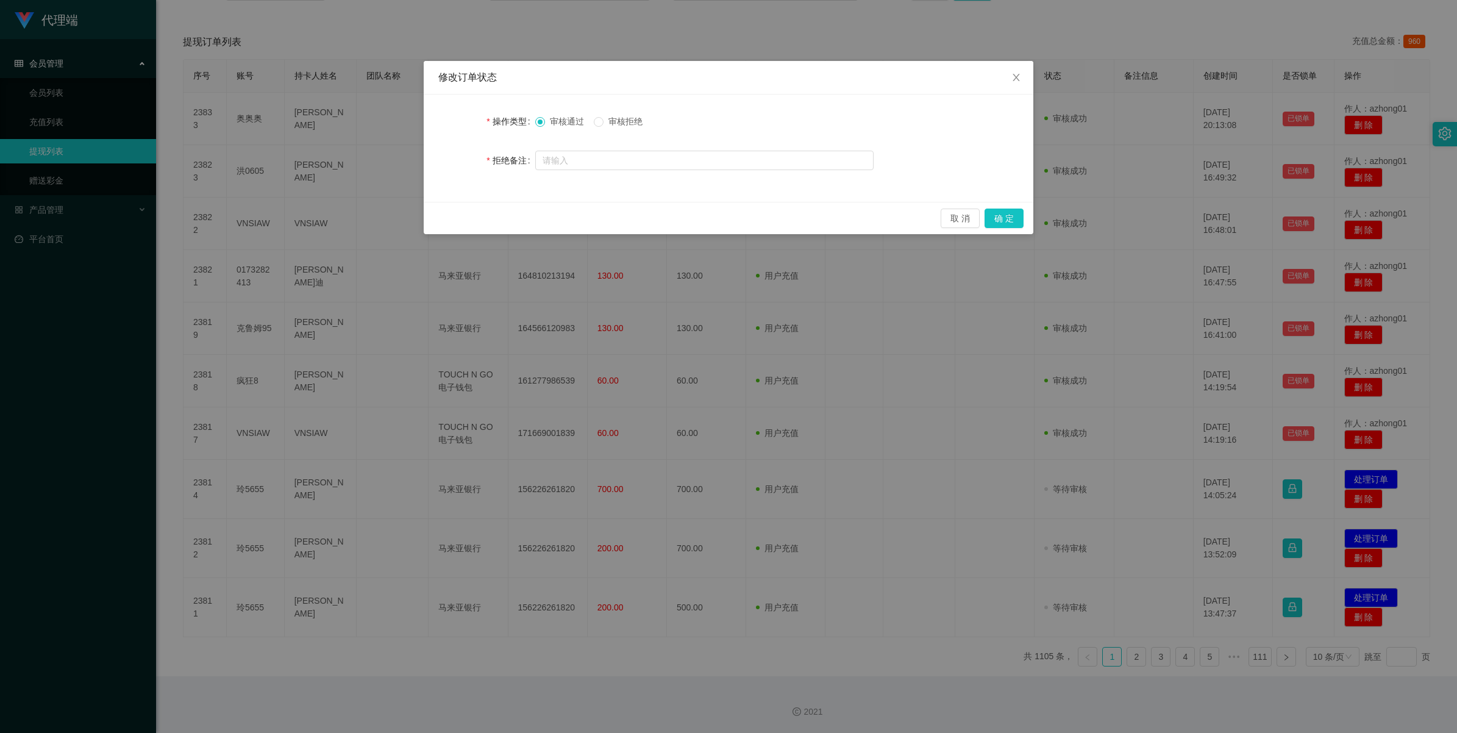
click at [631, 114] on div "审核通过 审核拒绝" at bounding box center [704, 121] width 338 height 24
click at [633, 118] on span "审核拒绝" at bounding box center [625, 121] width 44 height 10
click at [1003, 221] on button "确 定" at bounding box center [1003, 218] width 39 height 20
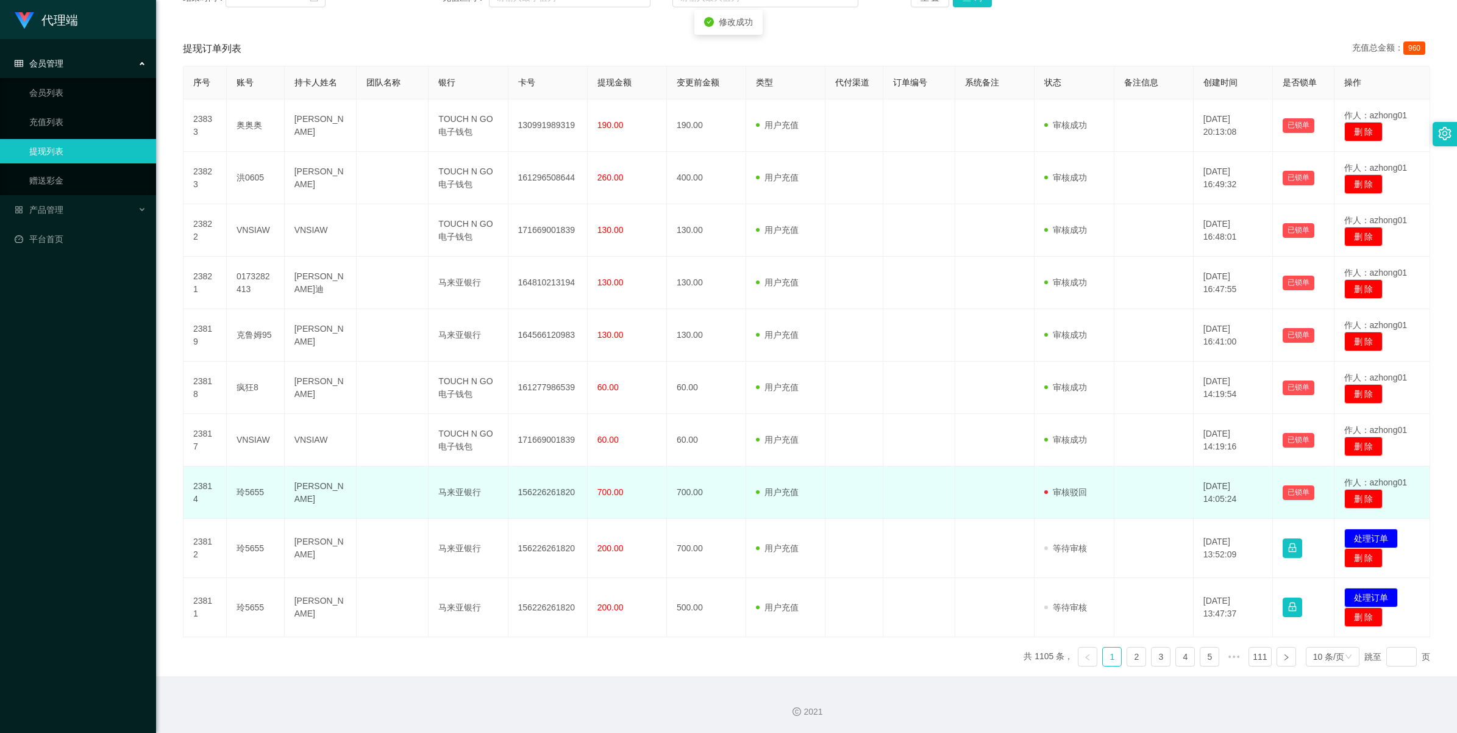
scroll to position [210, 0]
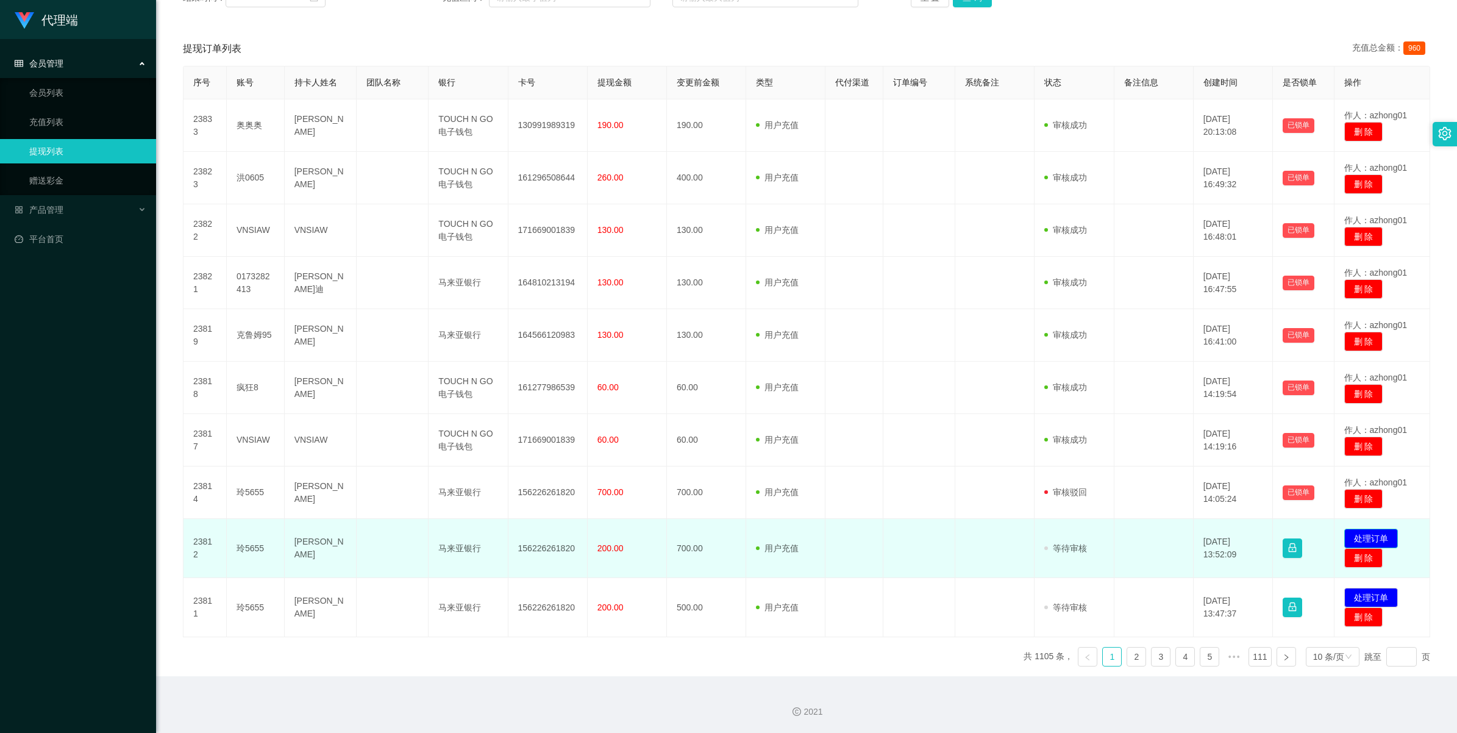
click at [1354, 538] on button "处理订单" at bounding box center [1371, 538] width 54 height 20
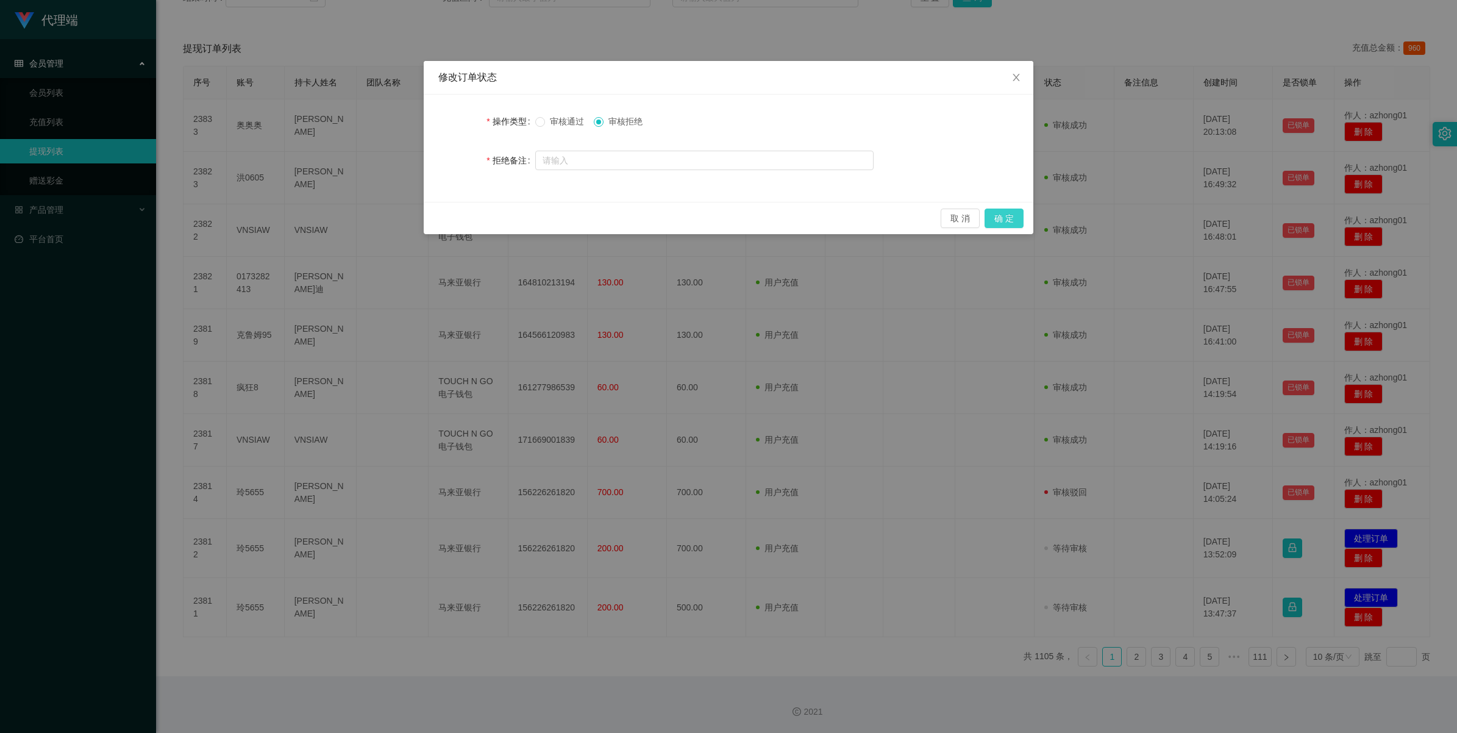
click at [998, 211] on button "确 定" at bounding box center [1003, 218] width 39 height 20
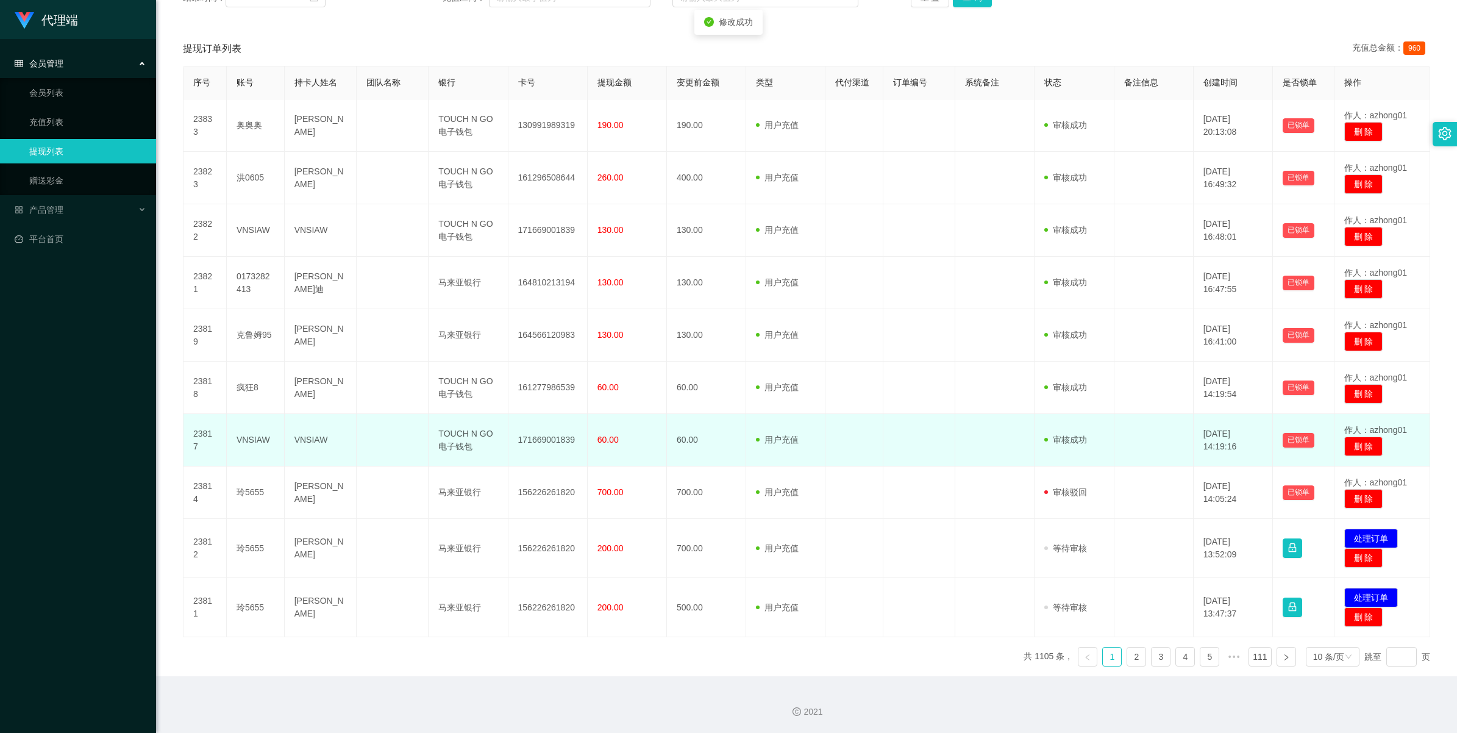
scroll to position [204, 0]
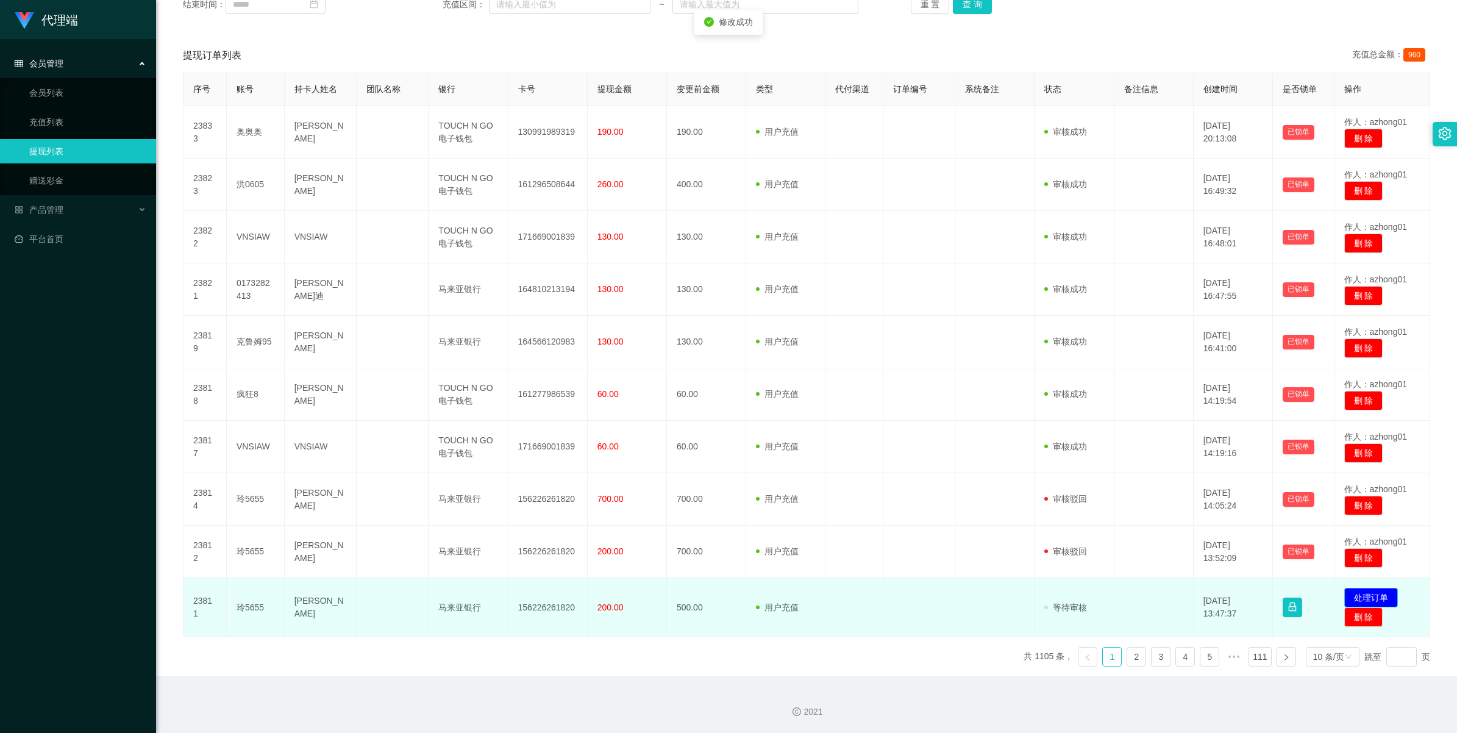
click at [1361, 594] on button "处理订单" at bounding box center [1371, 598] width 54 height 20
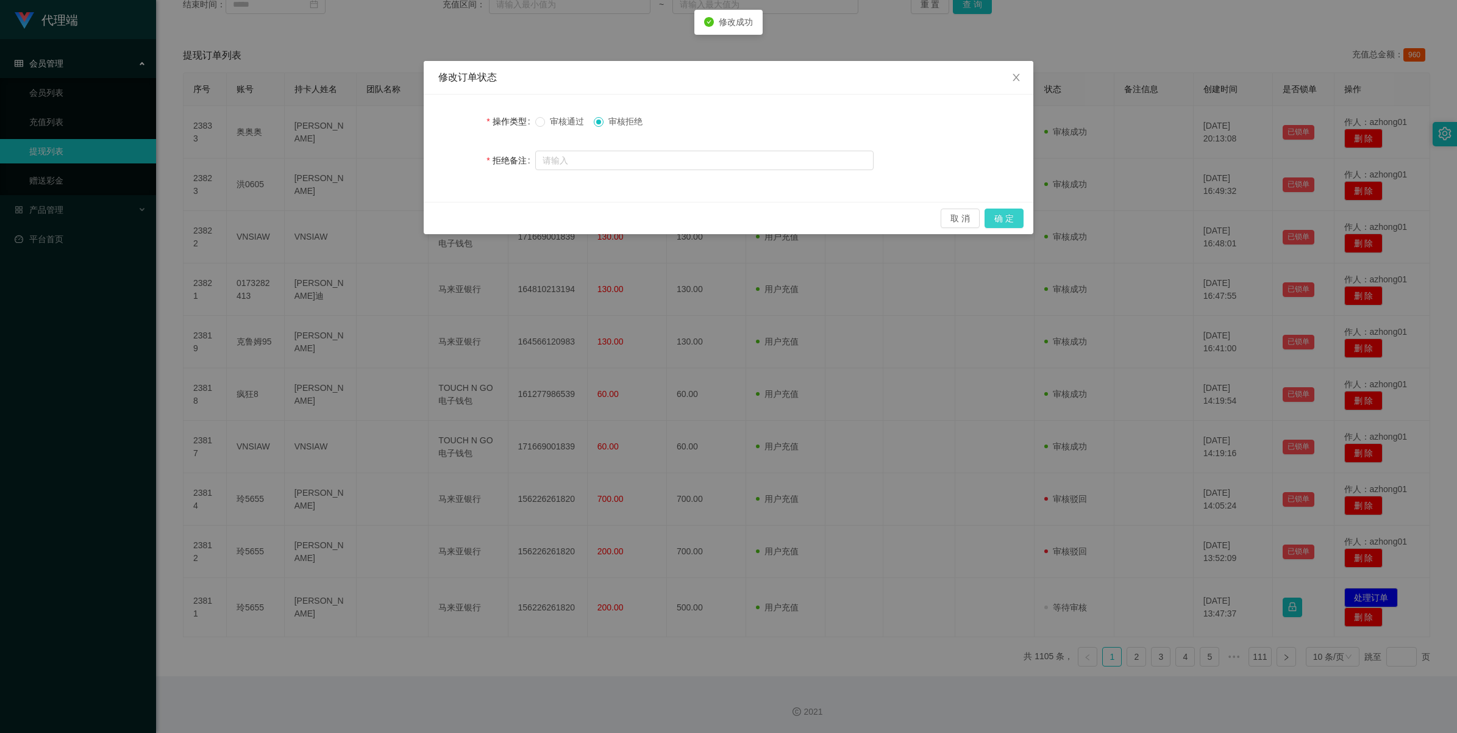
click at [1015, 215] on button "确 定" at bounding box center [1003, 218] width 39 height 20
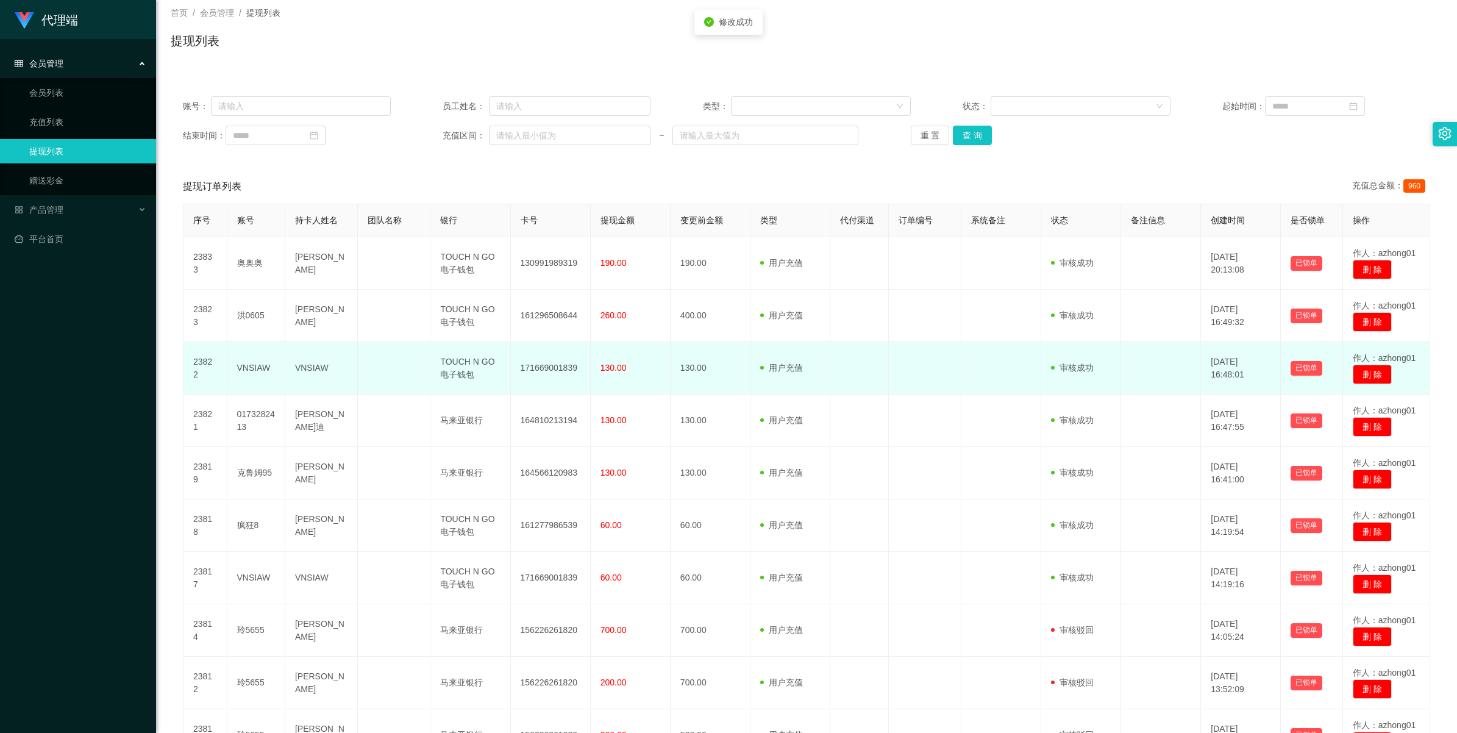
scroll to position [0, 0]
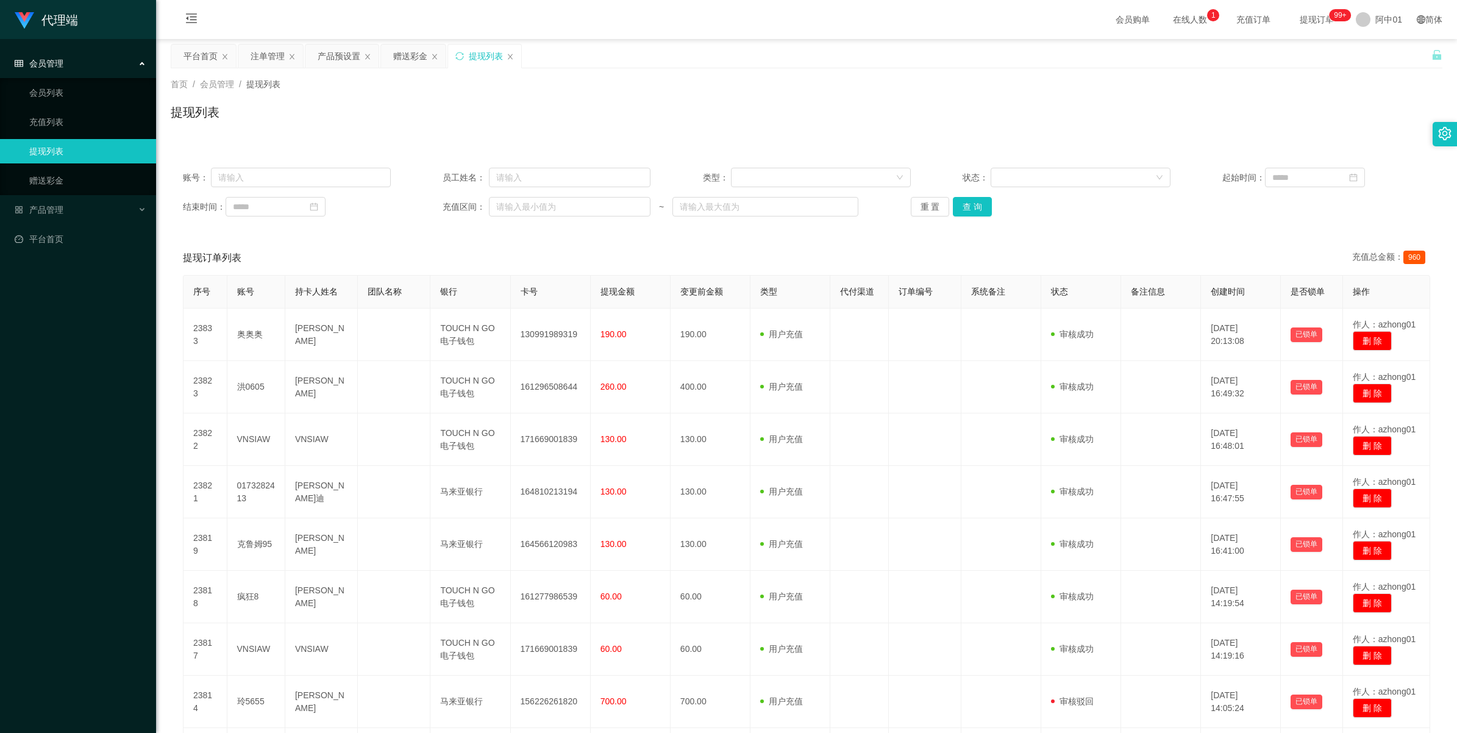
click at [470, 50] on div "提现列表" at bounding box center [486, 55] width 34 height 23
click at [273, 62] on div "注单管理" at bounding box center [268, 55] width 34 height 23
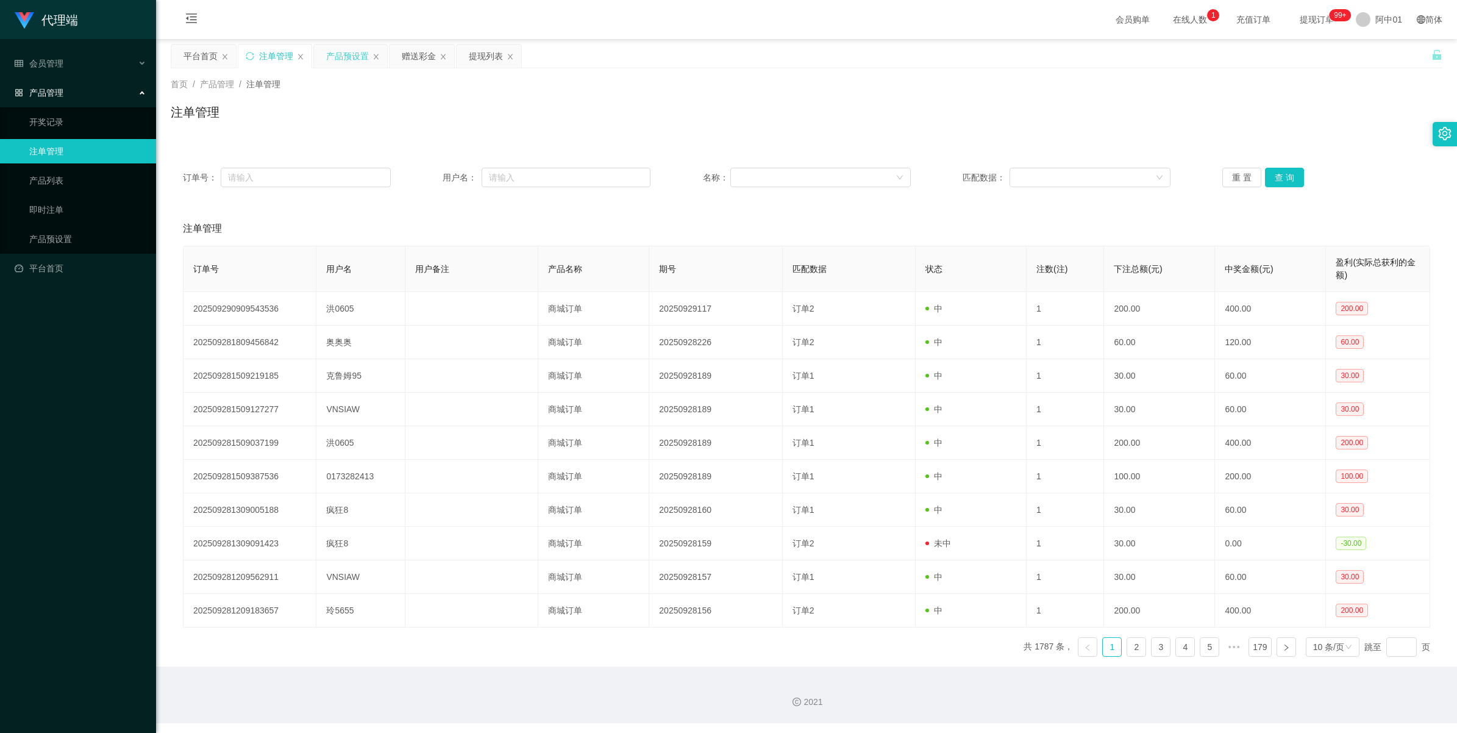
click at [344, 55] on div "产品预设置" at bounding box center [347, 55] width 43 height 23
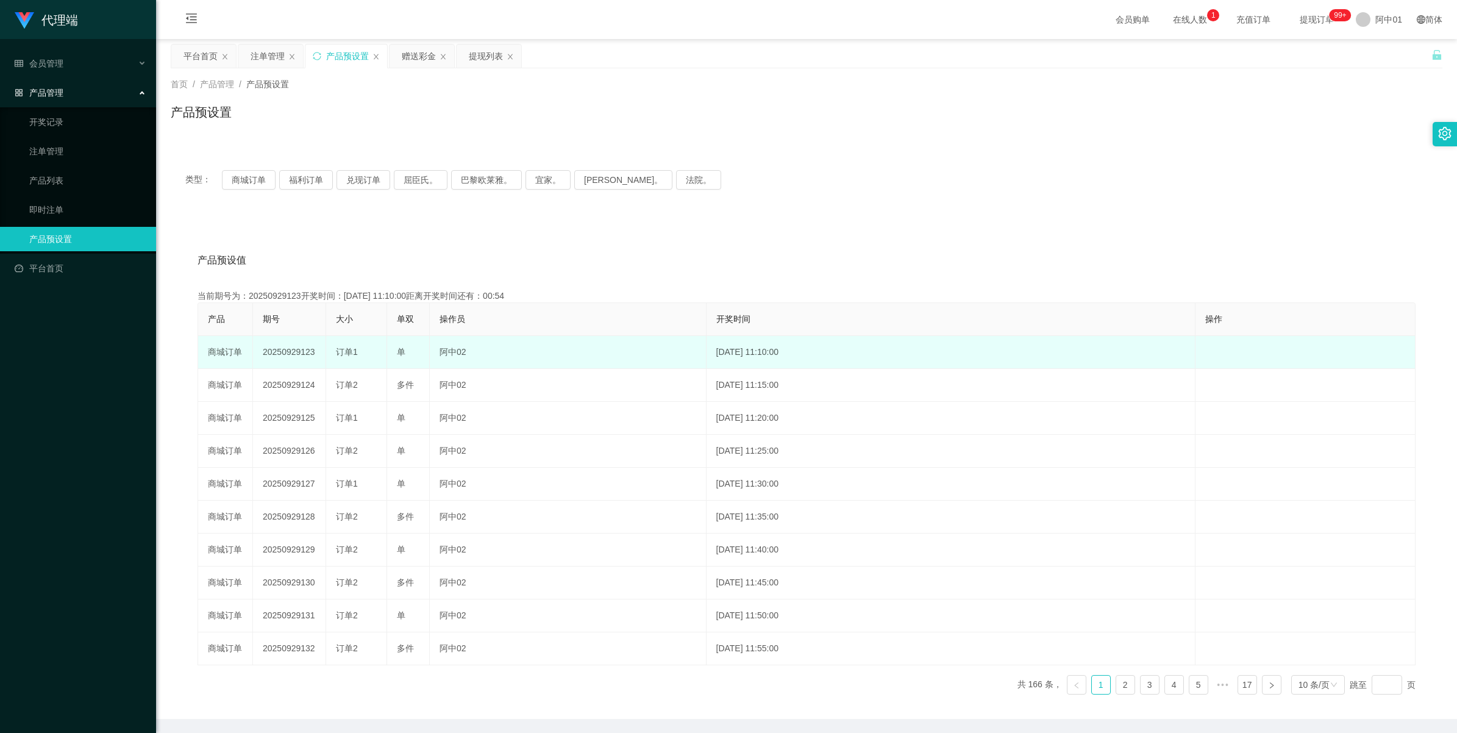
click at [272, 352] on td "20250929123" at bounding box center [289, 352] width 73 height 33
copy td "20250929123"
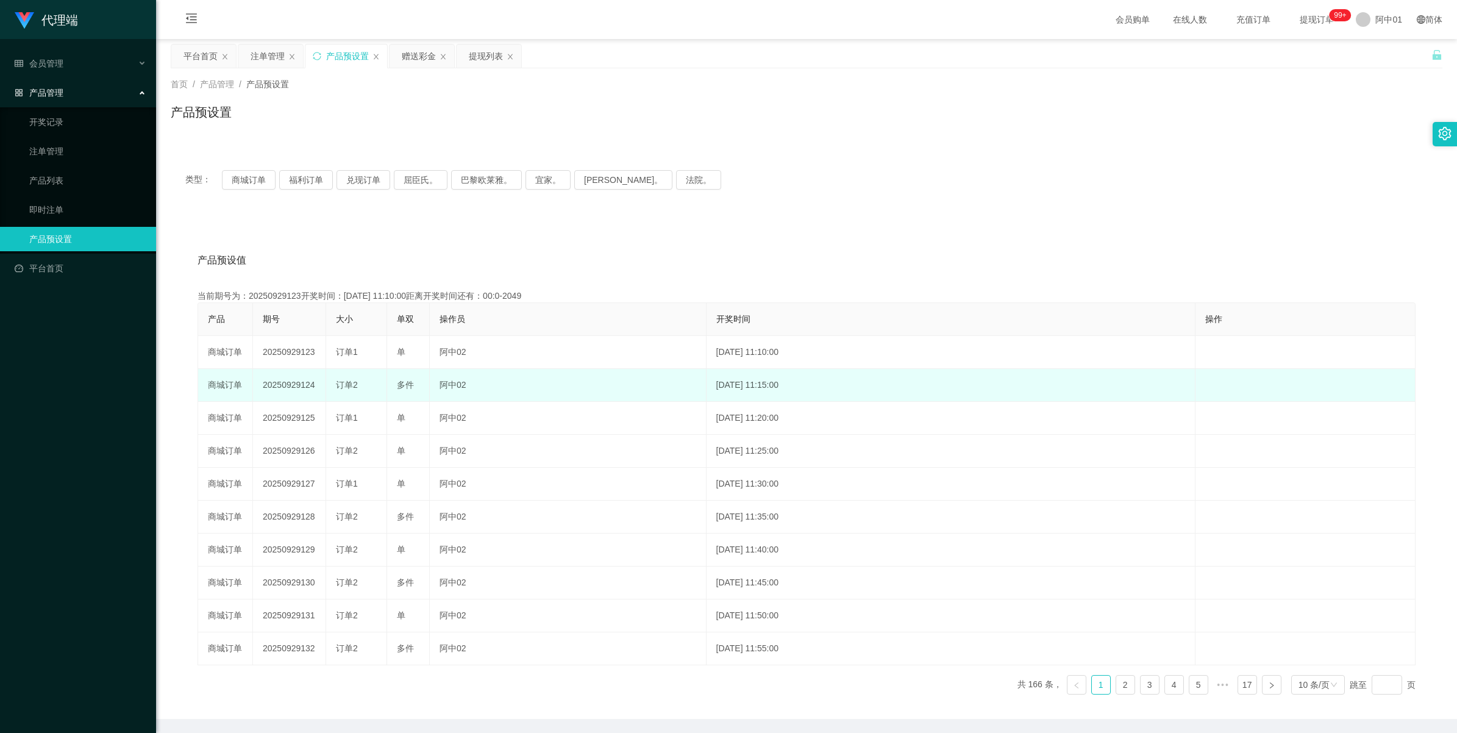
click at [275, 385] on td "20250929124" at bounding box center [289, 385] width 73 height 33
copy td "20250929124"
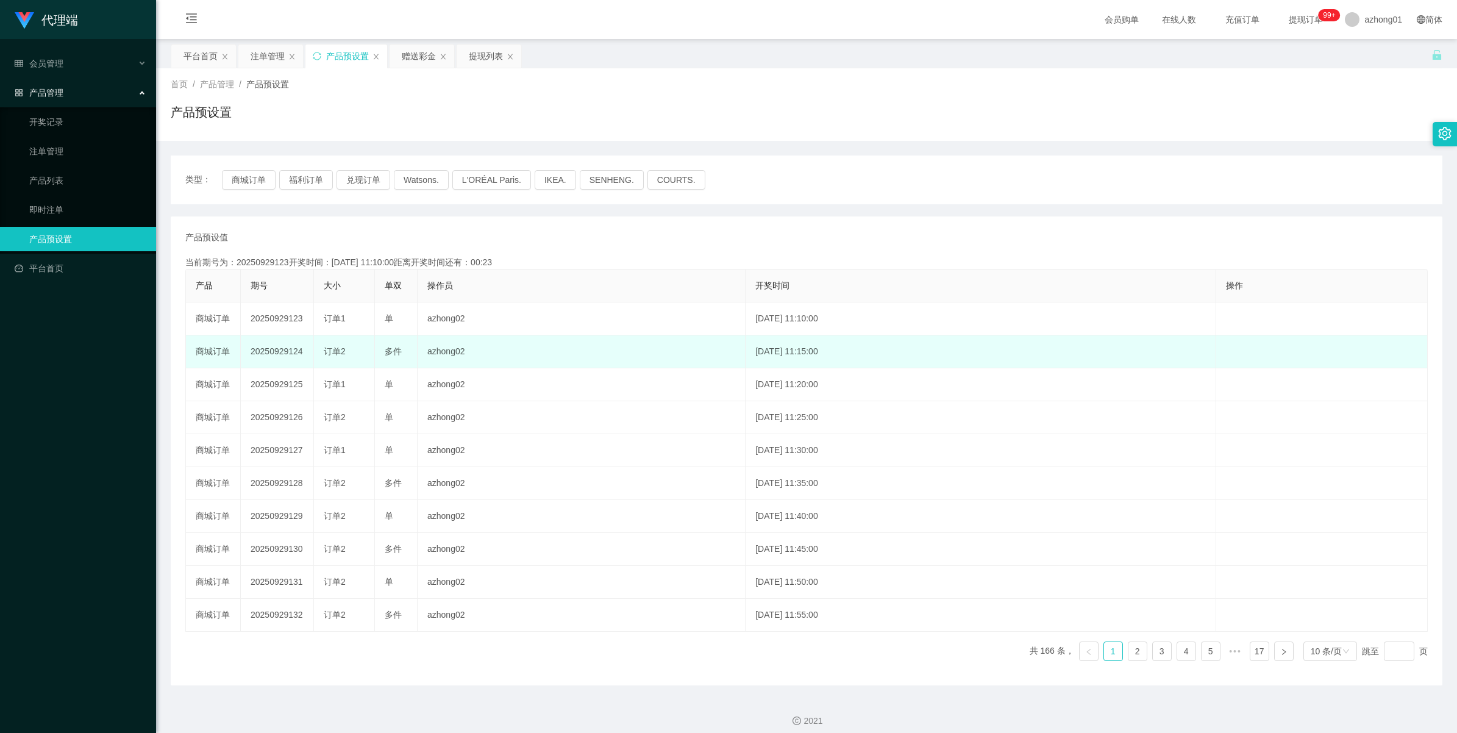
click at [269, 351] on td "20250929124" at bounding box center [277, 351] width 73 height 33
copy td "20250929124"
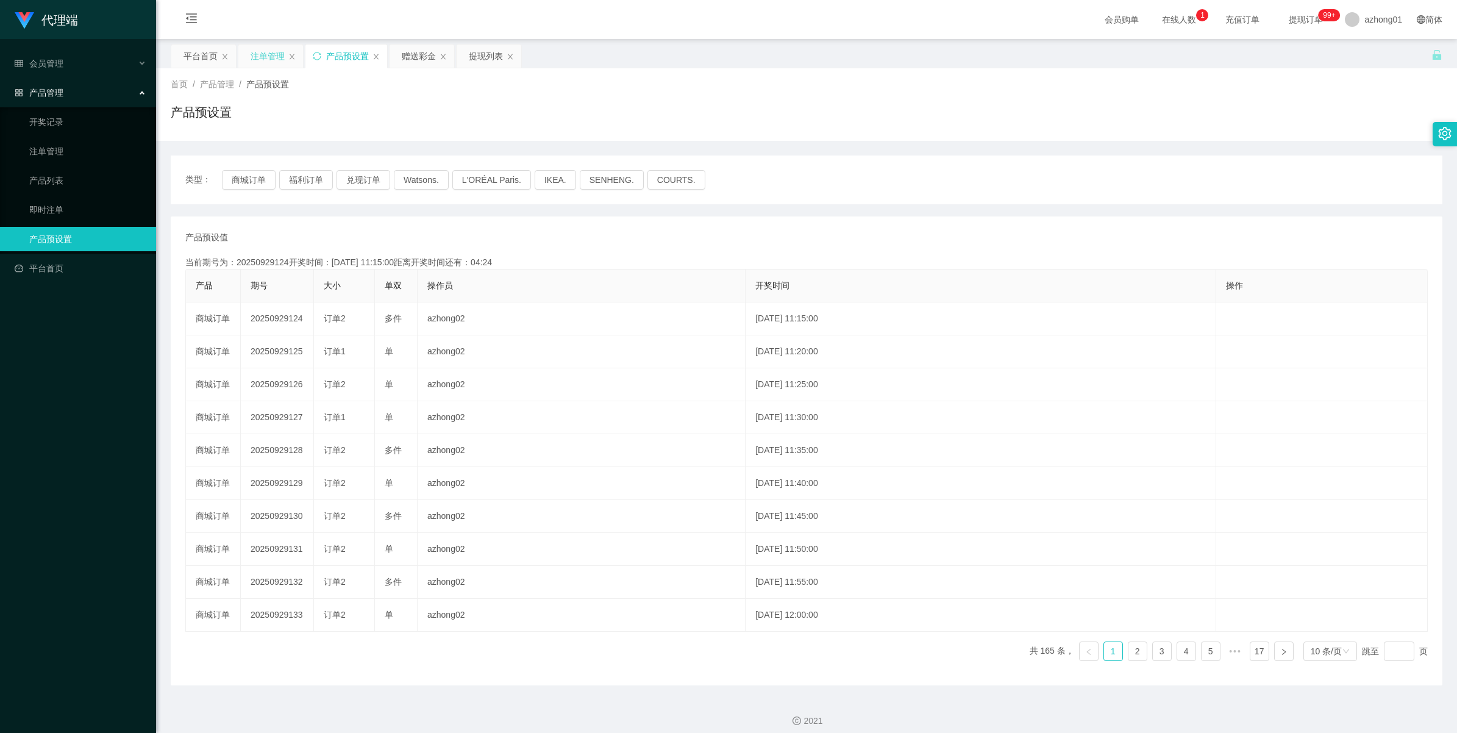
click at [271, 53] on div "注单管理" at bounding box center [268, 55] width 34 height 23
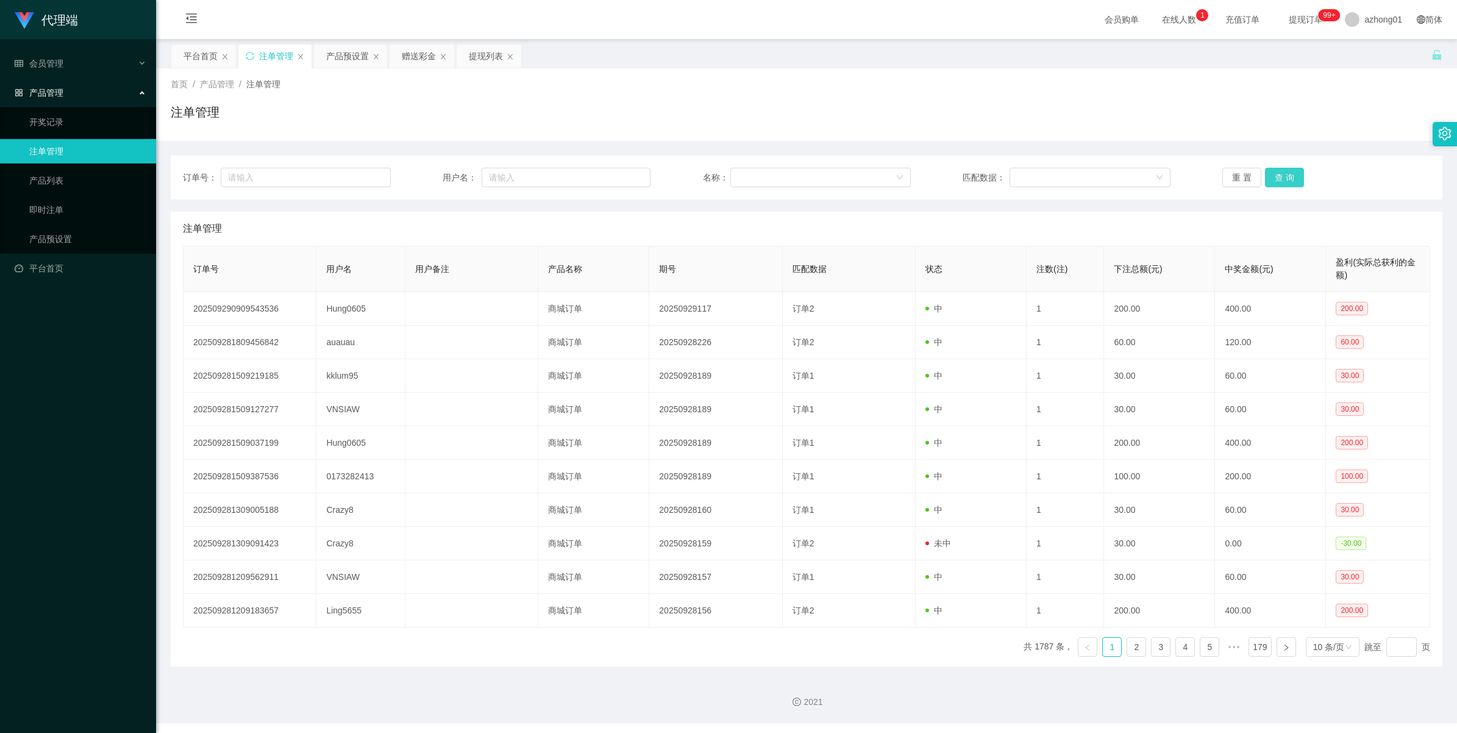
click at [1272, 182] on button "查 询" at bounding box center [1284, 178] width 39 height 20
click at [1272, 182] on div "重 置 查 询" at bounding box center [1326, 178] width 208 height 20
click at [1272, 182] on button "查 询" at bounding box center [1284, 178] width 39 height 20
click at [1272, 182] on div "重 置 查 询" at bounding box center [1326, 178] width 208 height 20
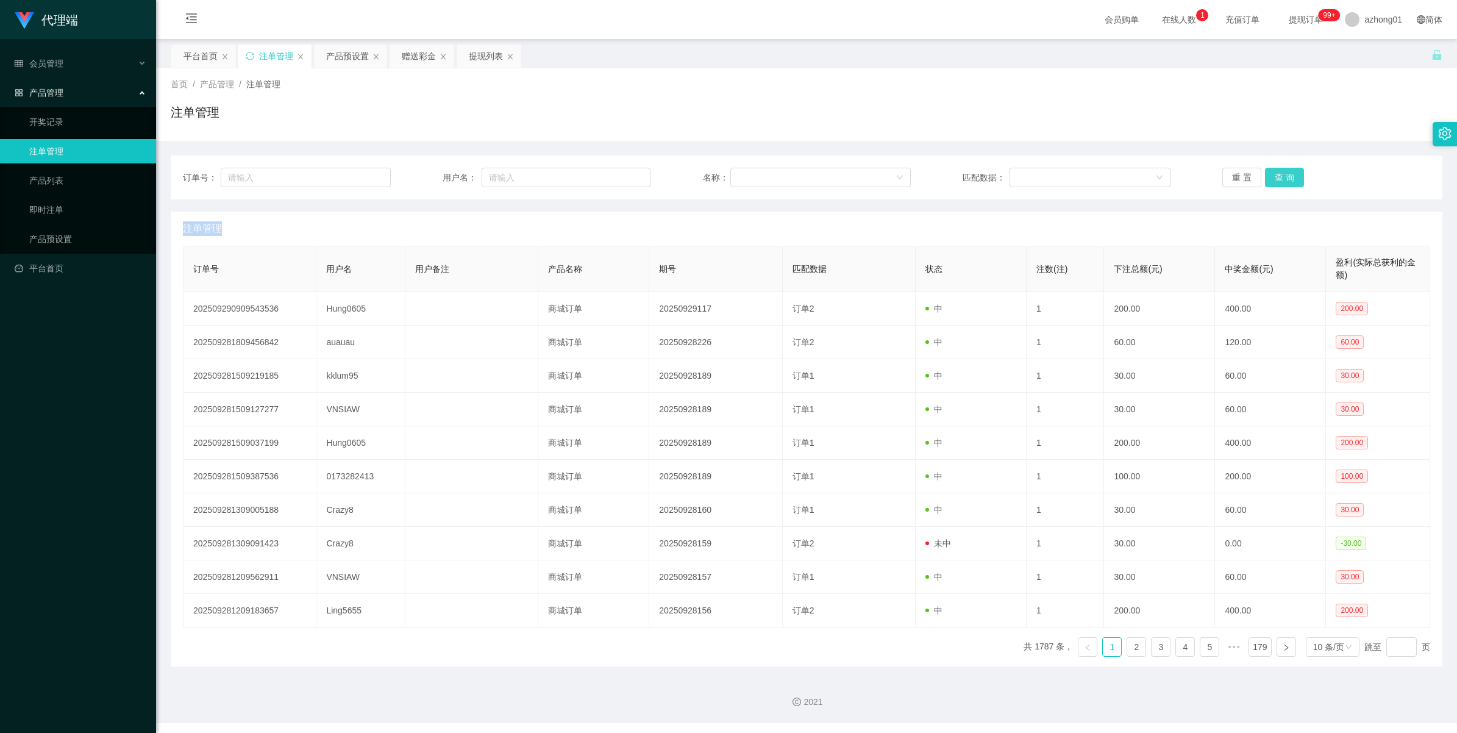
click at [1272, 182] on button "查 询" at bounding box center [1284, 178] width 39 height 20
click at [1272, 182] on div "重 置 查 询" at bounding box center [1326, 178] width 208 height 20
click at [1272, 182] on button "查 询" at bounding box center [1284, 178] width 39 height 20
click at [1272, 182] on div "重 置 查 询" at bounding box center [1326, 178] width 208 height 20
click at [1272, 182] on button "查 询" at bounding box center [1284, 178] width 39 height 20
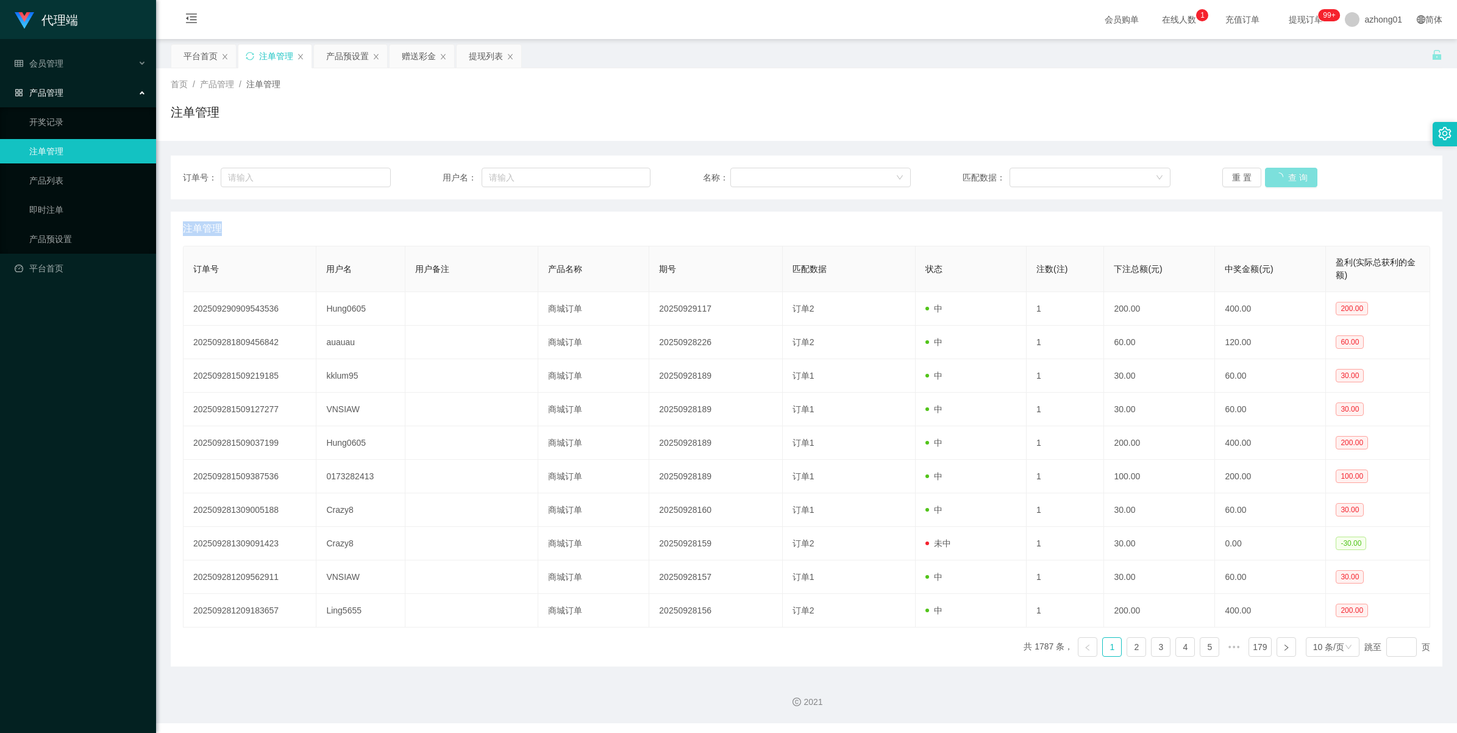
click at [1272, 182] on div "重 置 查 询" at bounding box center [1326, 178] width 208 height 20
click at [1272, 182] on button "查 询" at bounding box center [1284, 178] width 39 height 20
click at [1276, 180] on button "查 询" at bounding box center [1284, 178] width 39 height 20
click at [1276, 180] on div "重 置 查 询" at bounding box center [1326, 178] width 208 height 20
click at [1276, 180] on button "查 询" at bounding box center [1284, 178] width 39 height 20
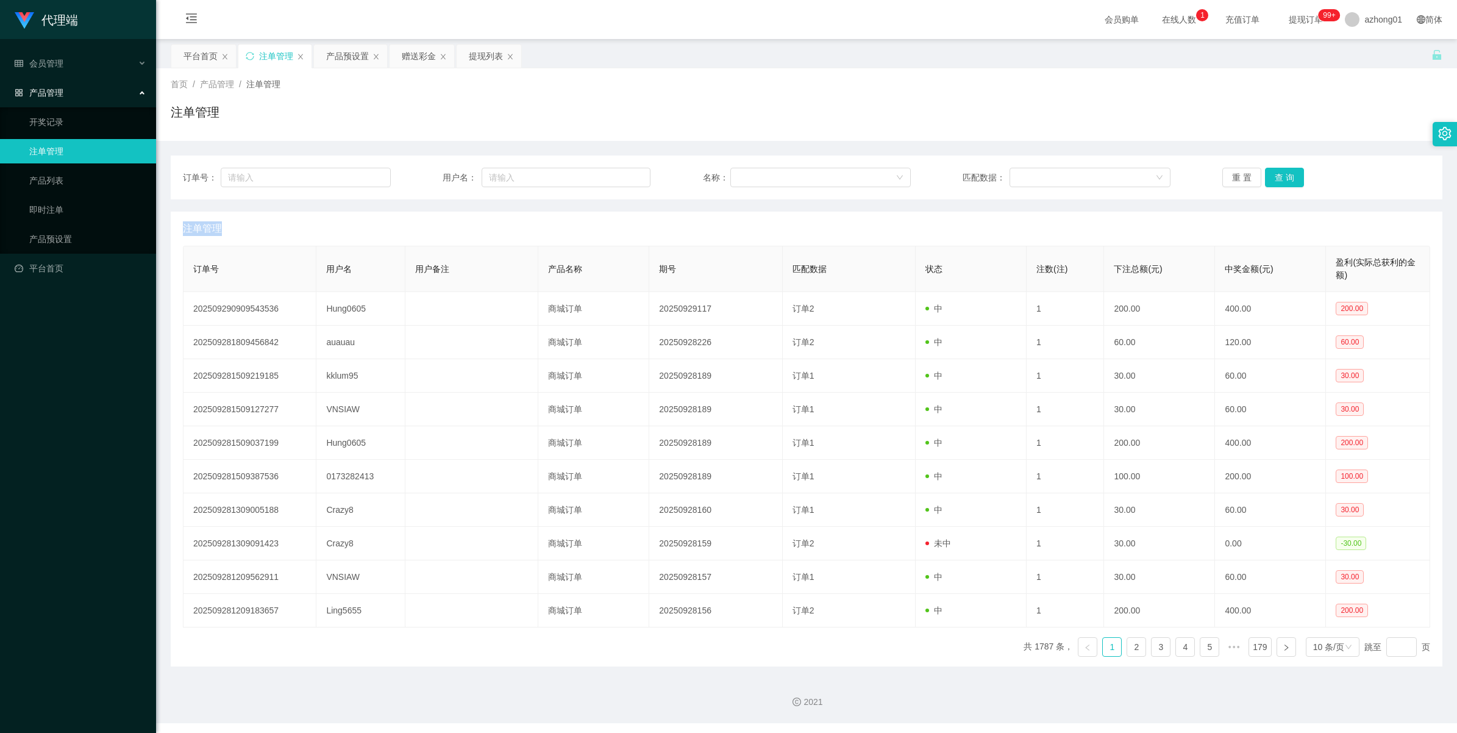
click at [1276, 180] on div "重 置 查 询" at bounding box center [1326, 178] width 208 height 20
click at [1276, 180] on button "查 询" at bounding box center [1284, 178] width 39 height 20
click at [1276, 180] on div "重 置 查 询" at bounding box center [1326, 178] width 208 height 20
click at [1276, 180] on button "查 询" at bounding box center [1284, 178] width 39 height 20
click at [1276, 180] on div "重 置 查 询" at bounding box center [1326, 178] width 208 height 20
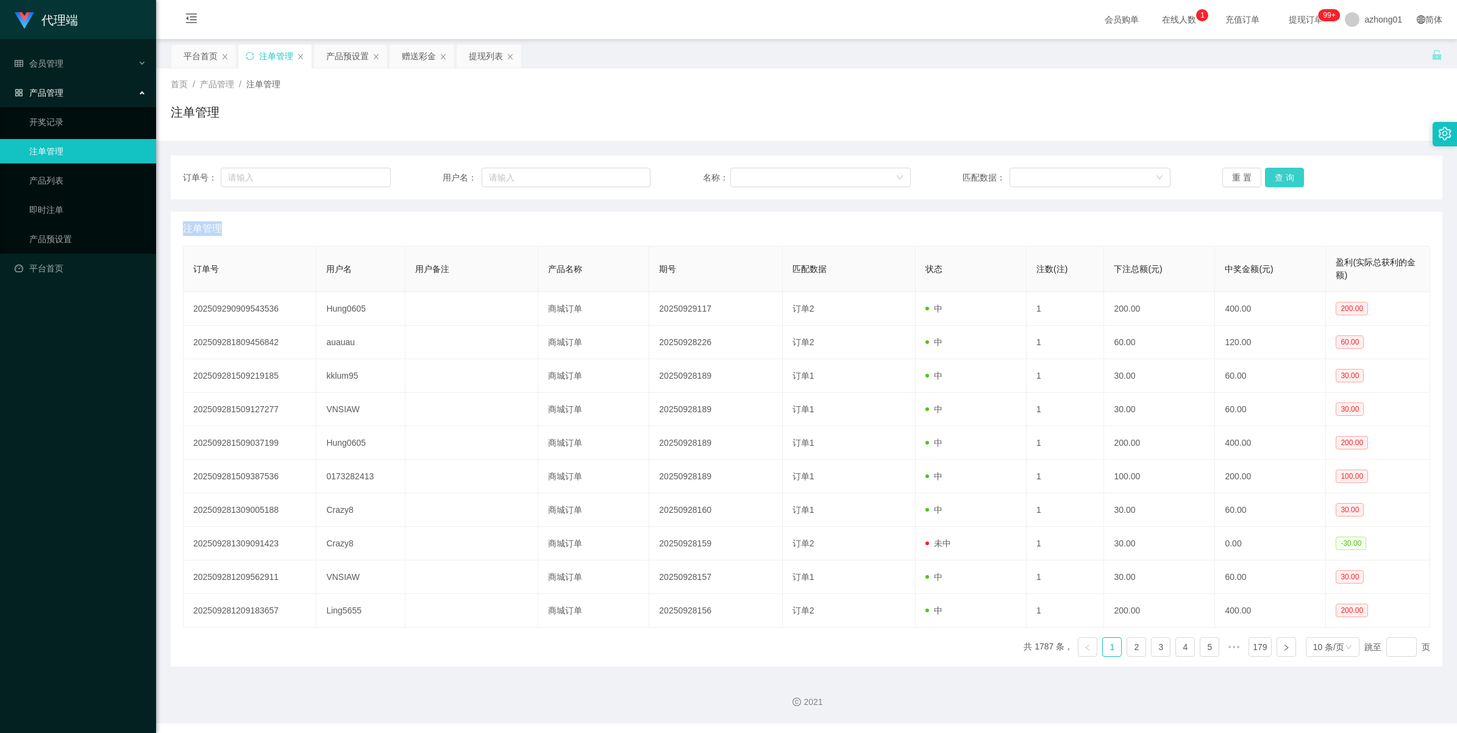
click at [1276, 180] on button "查 询" at bounding box center [1284, 178] width 39 height 20
click at [1276, 180] on div "重 置 查 询" at bounding box center [1326, 178] width 208 height 20
click at [1290, 172] on button "查 询" at bounding box center [1284, 178] width 39 height 20
click at [1290, 172] on div "重 置 查 询" at bounding box center [1326, 178] width 208 height 20
